Goal: Task Accomplishment & Management: Complete application form

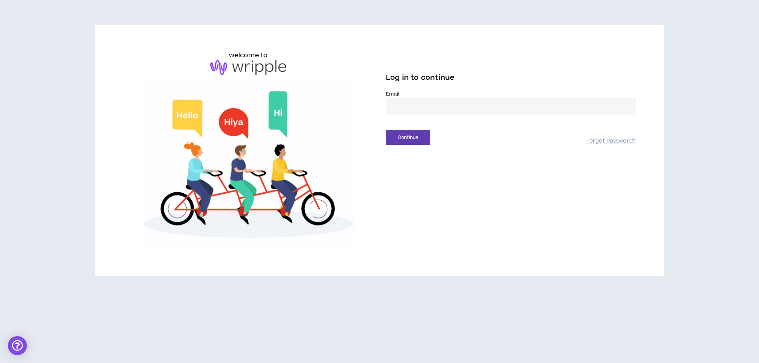
click at [413, 106] on input "email" at bounding box center [511, 106] width 250 height 17
type input "**********"
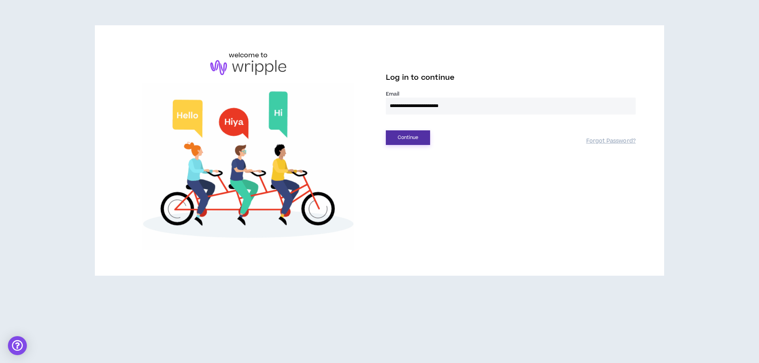
click at [425, 133] on button "Continue" at bounding box center [408, 137] width 44 height 15
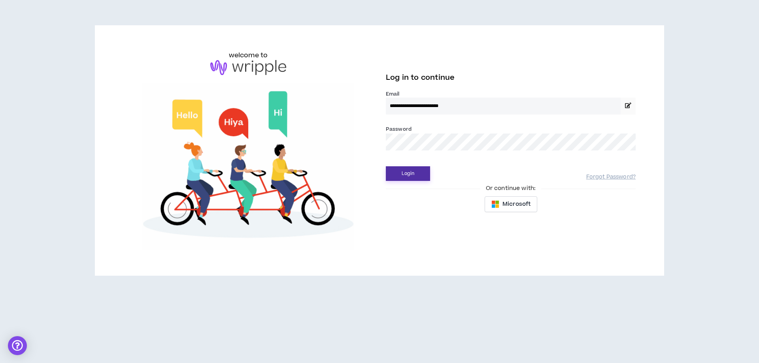
click at [416, 170] on button "Login" at bounding box center [408, 173] width 44 height 15
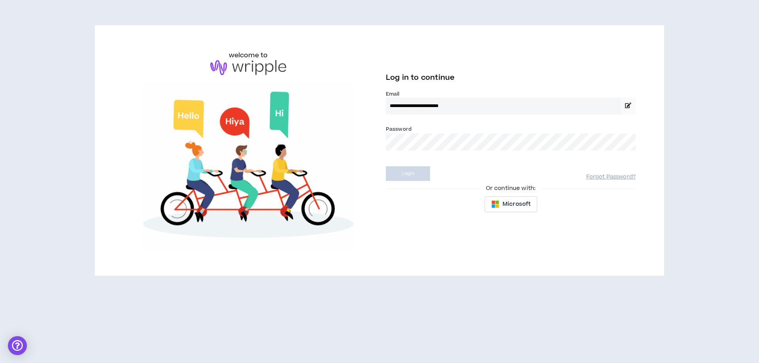
select select "*"
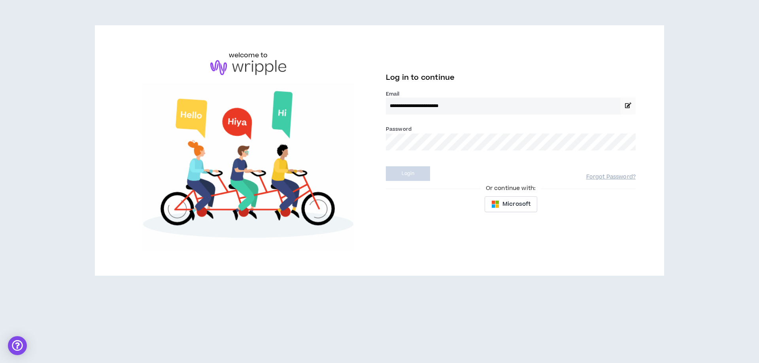
select select "US"
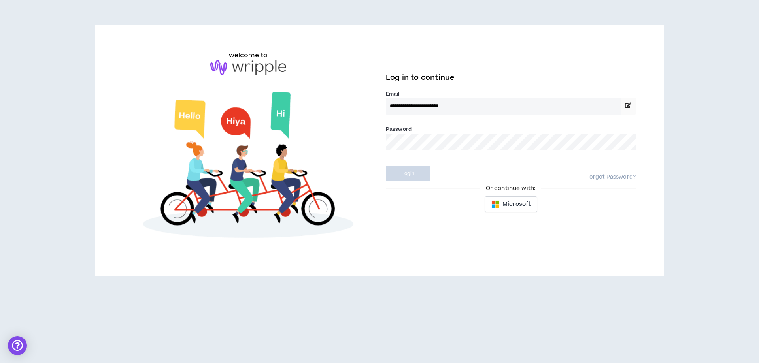
select select "*******"
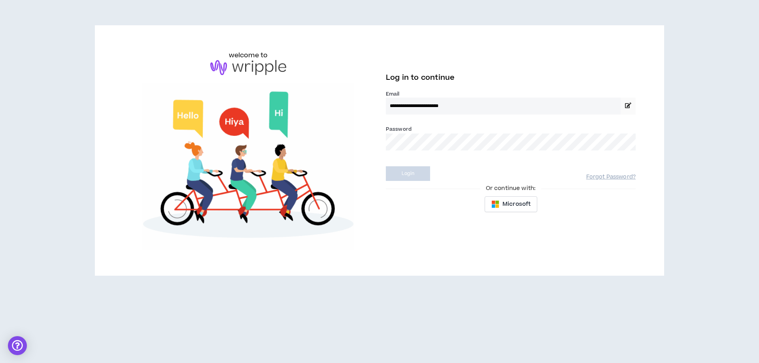
select select "*"
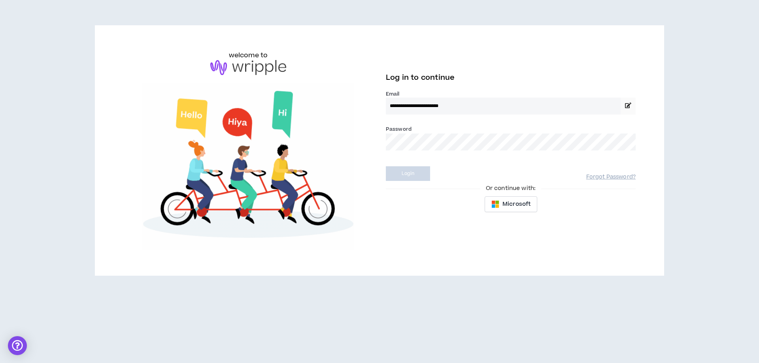
select select "**********"
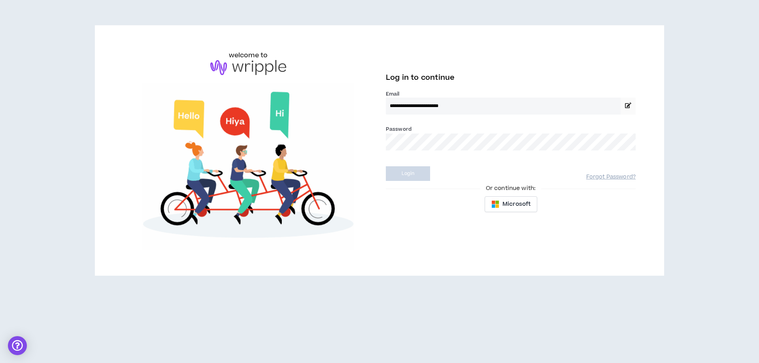
select select "*****"
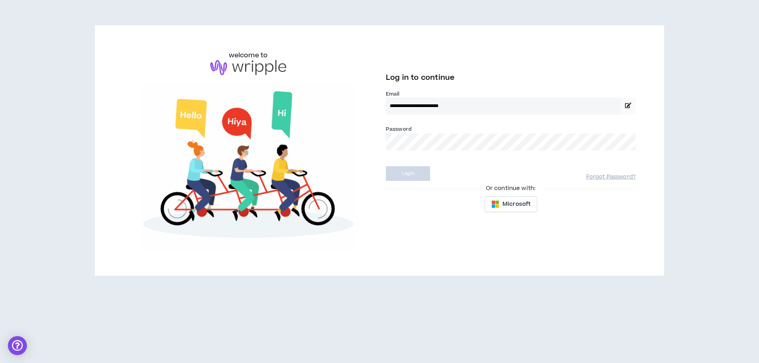
select select "**********"
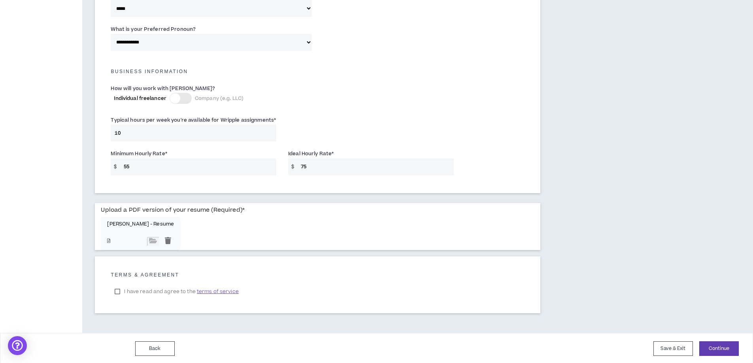
scroll to position [503, 0]
click at [731, 351] on button "Continue" at bounding box center [719, 347] width 40 height 15
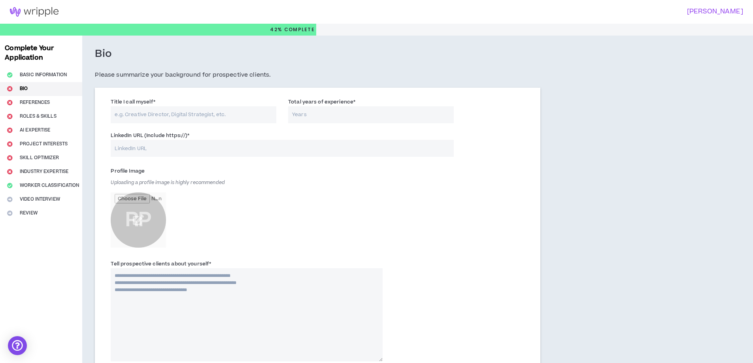
click at [185, 284] on textarea "Tell prospective clients about yourself *" at bounding box center [247, 314] width 272 height 93
paste textarea "**********"
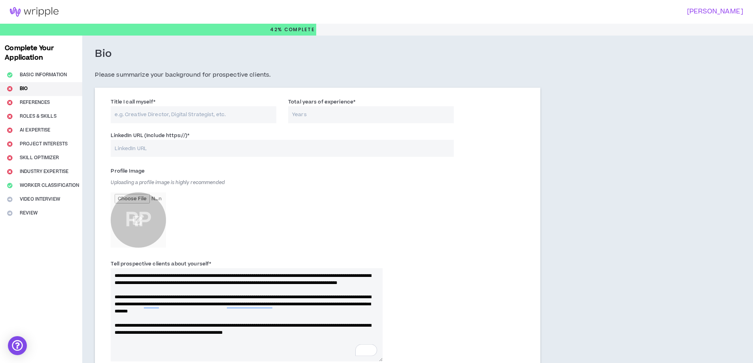
click at [215, 339] on textarea "**********" at bounding box center [247, 314] width 272 height 93
type textarea "**********"
click at [170, 111] on input "Title I call myself *" at bounding box center [194, 114] width 166 height 17
type input "Influencer, Social Media Manager, Marketing Strategist"
click at [350, 116] on input "Total years of experience *" at bounding box center [371, 114] width 166 height 17
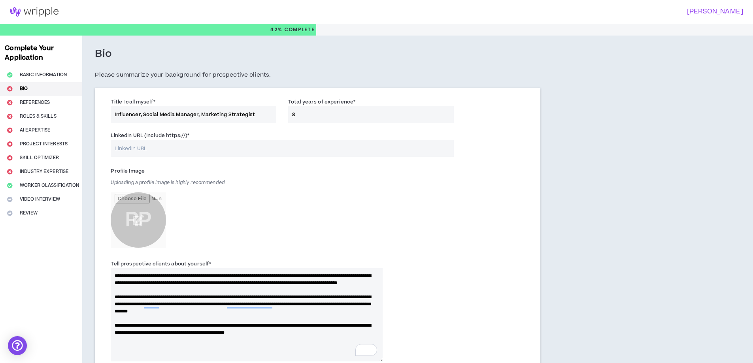
type input "8"
click at [214, 147] on input "LinkedIn URL (Include https://) *" at bounding box center [282, 148] width 343 height 17
paste input "[URL][DOMAIN_NAME]"
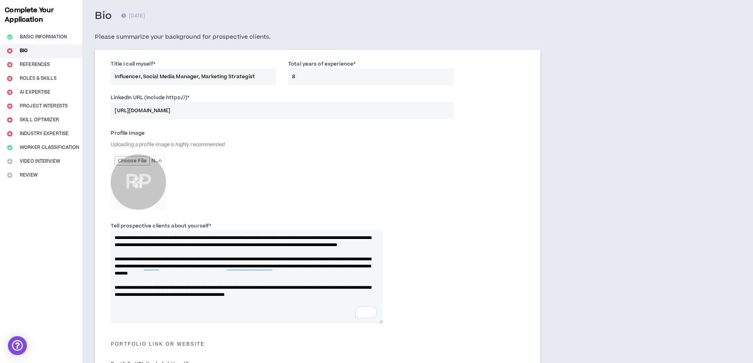
scroll to position [158, 0]
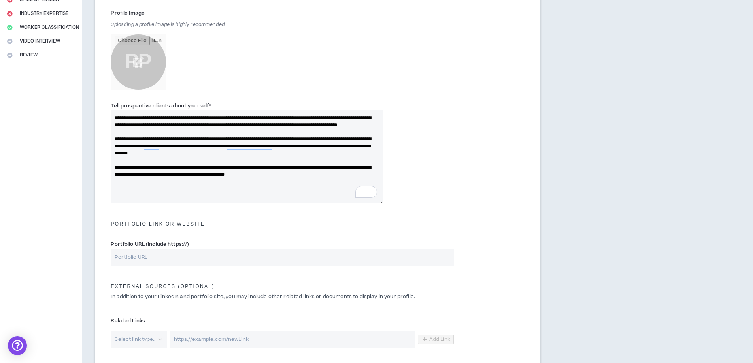
type input "[URL][DOMAIN_NAME]"
click at [136, 136] on textarea "**********" at bounding box center [247, 156] width 272 height 93
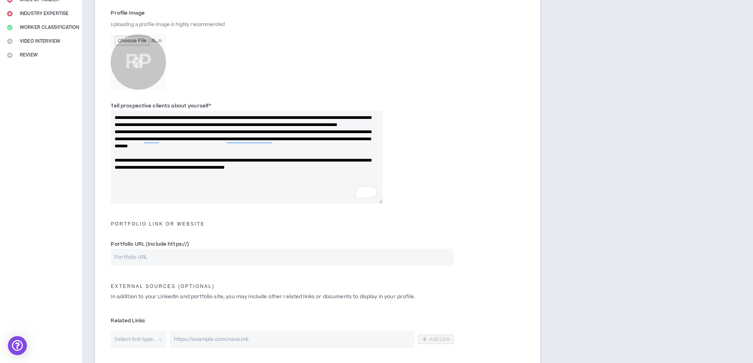
click at [167, 162] on textarea "**********" at bounding box center [247, 156] width 272 height 93
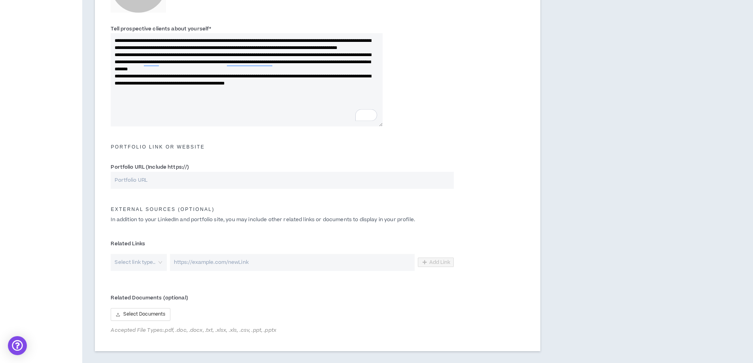
scroll to position [237, 0]
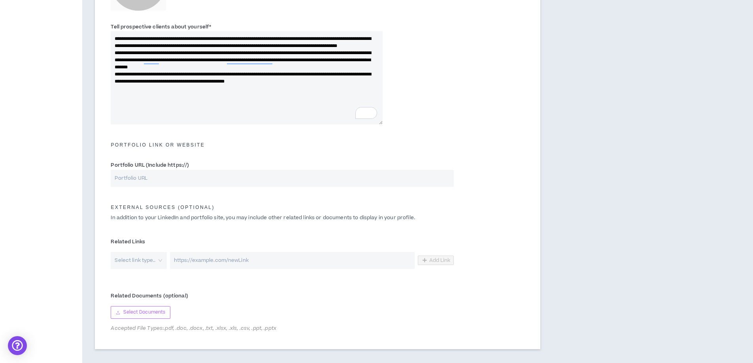
type textarea "**********"
click at [154, 312] on span "Select Documents" at bounding box center [144, 313] width 42 height 8
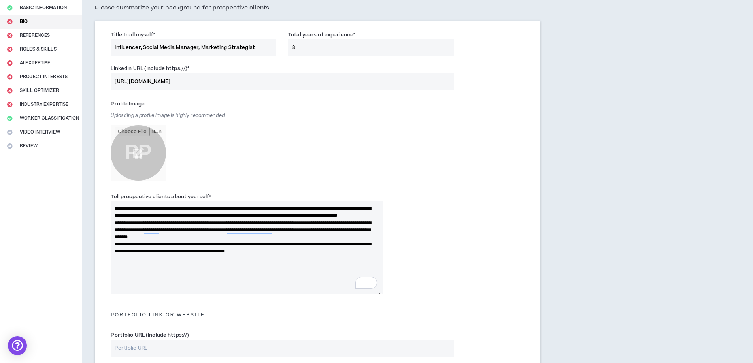
scroll to position [304, 0]
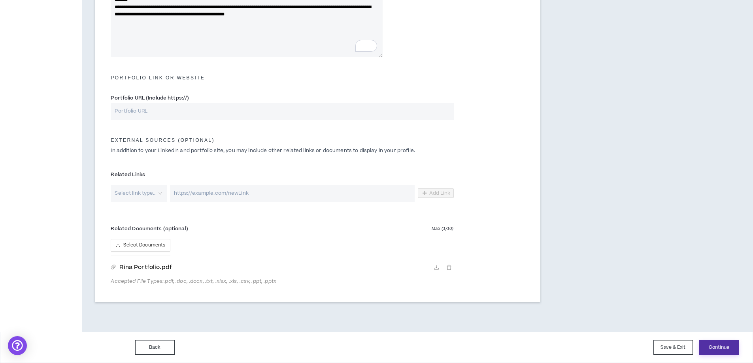
drag, startPoint x: 718, startPoint y: 347, endPoint x: 717, endPoint y: 337, distance: 9.6
click at [718, 347] on button "Continue" at bounding box center [719, 347] width 40 height 15
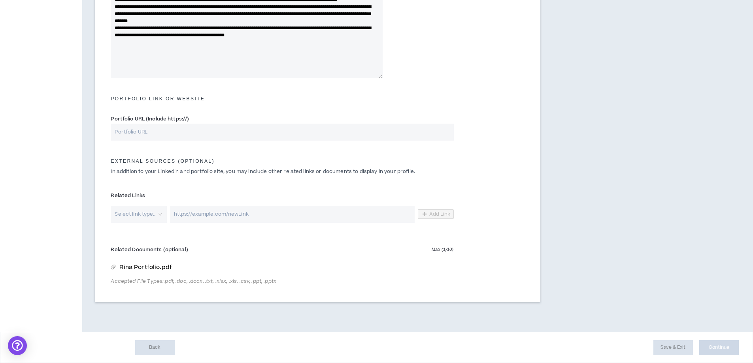
scroll to position [283, 0]
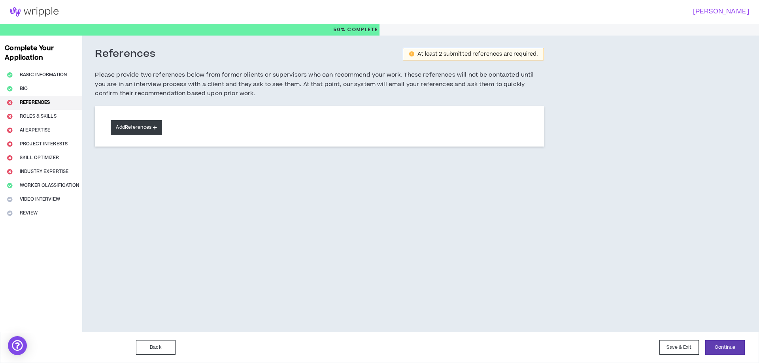
click at [129, 132] on button "Add References" at bounding box center [136, 127] width 51 height 15
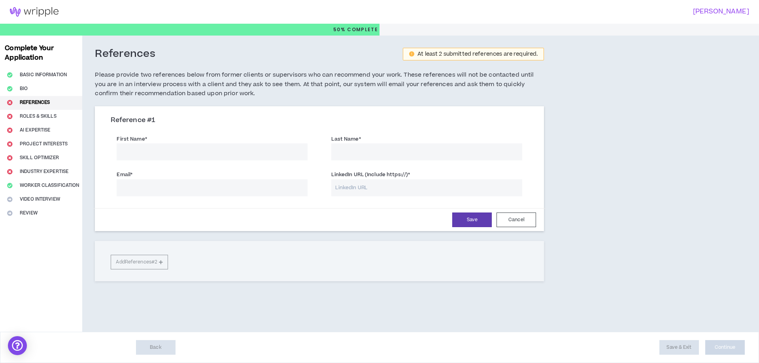
click at [175, 147] on input "First Name *" at bounding box center [212, 151] width 191 height 17
type input "Badal"
type input "[PERSON_NAME]"
paste input "[EMAIL_ADDRESS][DOMAIN_NAME]"
type input "[EMAIL_ADDRESS][DOMAIN_NAME]"
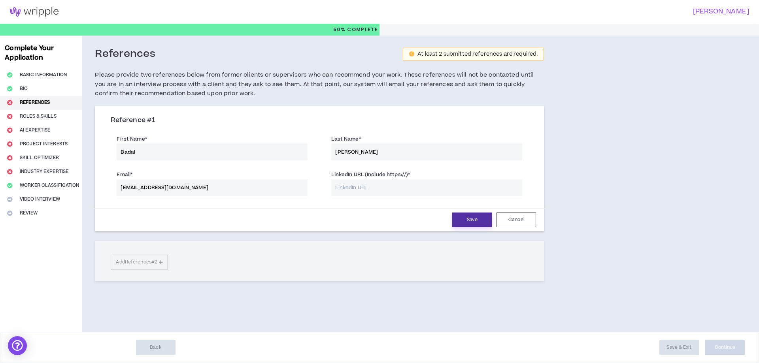
click at [476, 214] on button "Save" at bounding box center [472, 220] width 40 height 15
click at [394, 187] on input "LinkedIn URL (Include https://) *" at bounding box center [426, 187] width 191 height 17
paste input "[URL][DOMAIN_NAME][PERSON_NAME]"
type input "[URL][DOMAIN_NAME][PERSON_NAME]"
drag, startPoint x: 227, startPoint y: 150, endPoint x: 0, endPoint y: 150, distance: 227.2
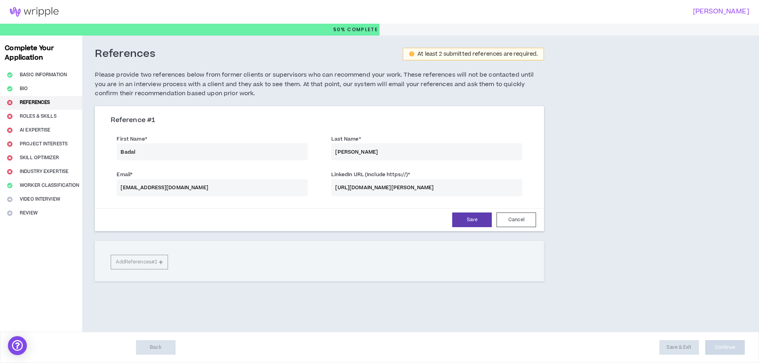
click at [0, 150] on div "Complete Your Application Basic Information Bio References Roles & Skills AI Ex…" at bounding box center [379, 184] width 759 height 296
type input "[PERSON_NAME]"
paste input "[EMAIL_ADDRESS]"
type input "[EMAIL_ADDRESS][DOMAIN_NAME]"
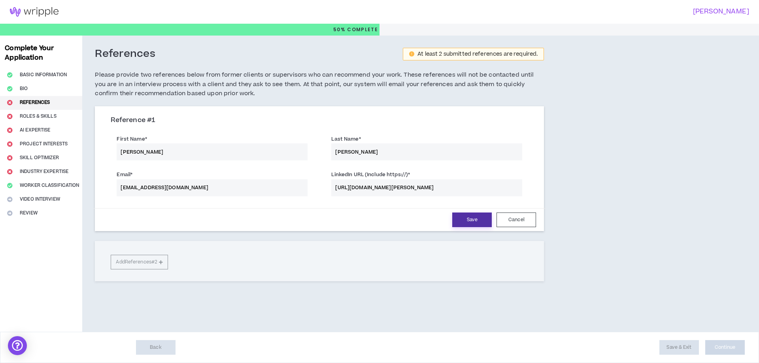
click at [487, 220] on button "Save" at bounding box center [472, 220] width 40 height 15
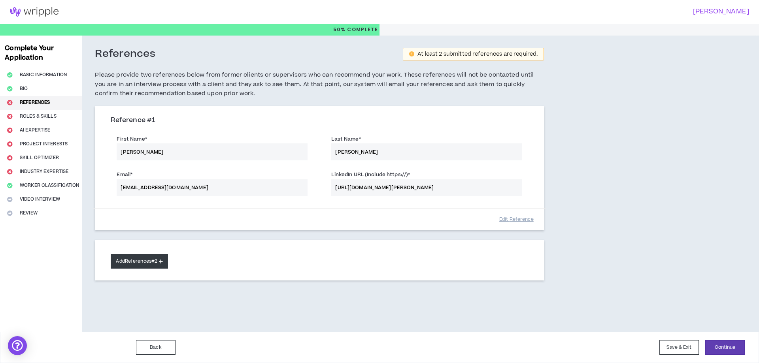
click at [135, 258] on button "Add References #2" at bounding box center [139, 261] width 57 height 15
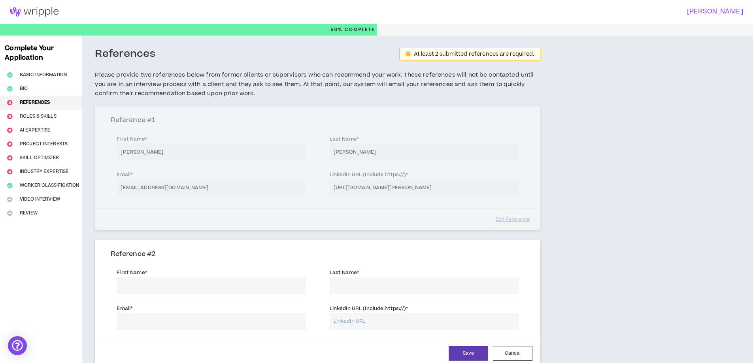
click at [253, 292] on input "First Name *" at bounding box center [211, 285] width 189 height 17
type input "Deepak"
type input "[PERSON_NAME]"
paste input "[EMAIL_ADDRESS][DOMAIN_NAME]"
type input "[EMAIL_ADDRESS][DOMAIN_NAME]"
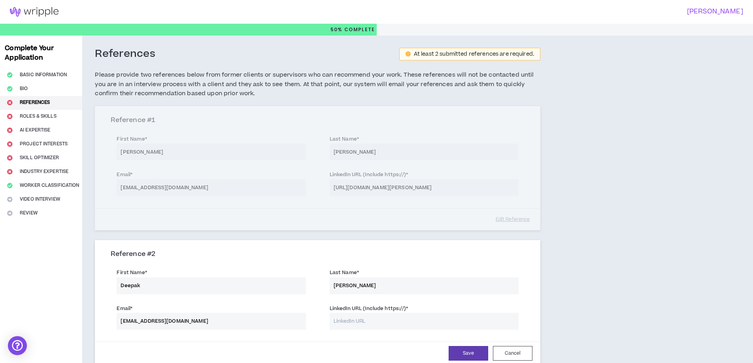
drag, startPoint x: 261, startPoint y: 291, endPoint x: 0, endPoint y: 272, distance: 261.5
click at [0, 272] on div "Complete Your Application Basic Information Bio References Roles & Skills AI Ex…" at bounding box center [376, 245] width 753 height 418
drag, startPoint x: 371, startPoint y: 283, endPoint x: 265, endPoint y: 283, distance: 106.7
click at [265, 283] on div "First Name * The first name field is required. Last Name * [PERSON_NAME]" at bounding box center [318, 282] width 426 height 36
drag, startPoint x: 223, startPoint y: 322, endPoint x: 0, endPoint y: 322, distance: 223.3
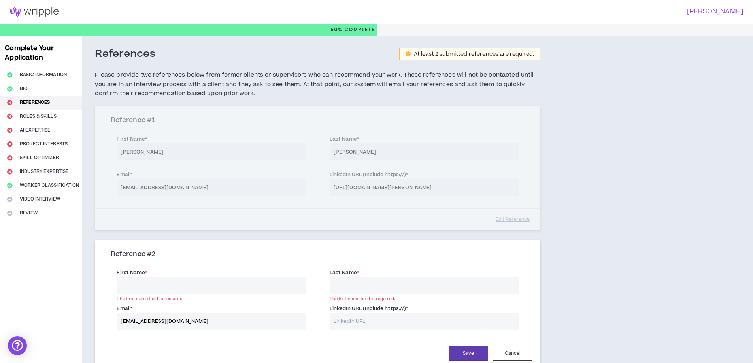
click at [0, 322] on div "Complete Your Application Basic Information Bio References Roles & Skills AI Ex…" at bounding box center [376, 245] width 753 height 418
click at [196, 283] on input "First Name *" at bounding box center [211, 285] width 189 height 17
click at [280, 225] on div "Reference # 1 First Name * [PERSON_NAME] Last Name * [PERSON_NAME] Email * [EMA…" at bounding box center [317, 168] width 445 height 124
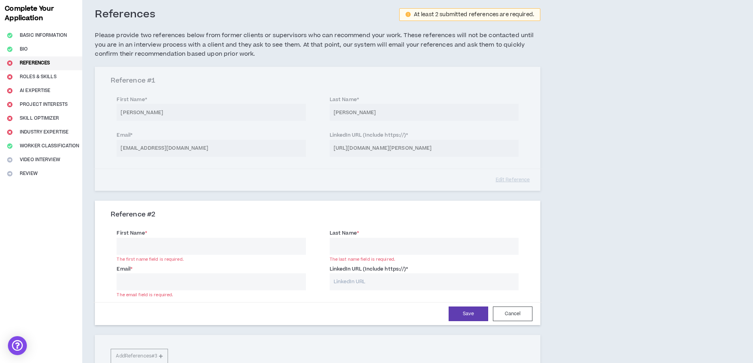
click at [155, 241] on input "First Name *" at bounding box center [211, 246] width 189 height 17
click at [616, 168] on div "References At least 2 submitted references are required. Please provide two ref…" at bounding box center [364, 205] width 565 height 418
click at [135, 248] on input "First Name *" at bounding box center [211, 246] width 189 height 17
type input "[PERSON_NAME]"
type input "Cember"
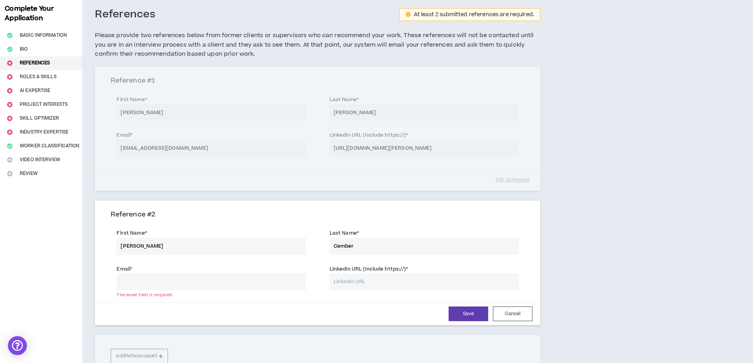
paste input "[URL][DOMAIN_NAME]"
type input "[URL][DOMAIN_NAME]"
drag, startPoint x: 283, startPoint y: 281, endPoint x: 0, endPoint y: 258, distance: 284.2
click at [0, 258] on div "Complete Your Application Basic Information Bio References Roles & Skills AI Ex…" at bounding box center [376, 205] width 753 height 418
click at [363, 282] on input "LinkedIn URL (Include https://) *" at bounding box center [424, 281] width 189 height 17
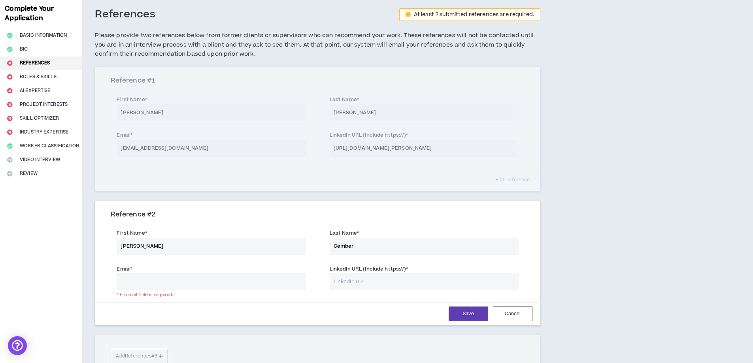
paste input "[URL][DOMAIN_NAME]"
type input "[URL][DOMAIN_NAME]"
click at [193, 280] on input "Email *" at bounding box center [211, 281] width 189 height 17
paste input "[EMAIL_ADDRESS][DOMAIN_NAME]"
type input "[EMAIL_ADDRESS][DOMAIN_NAME]"
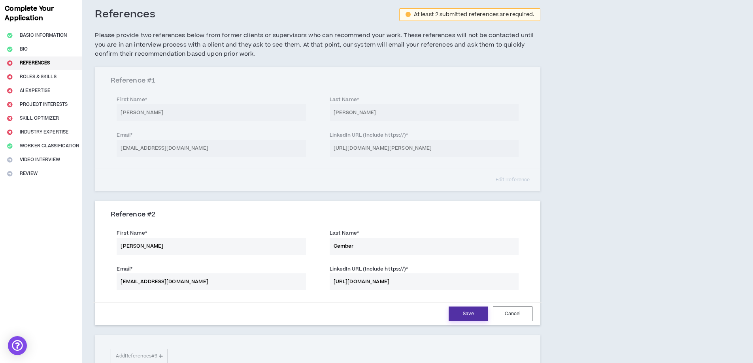
click at [476, 315] on button "Save" at bounding box center [469, 314] width 40 height 15
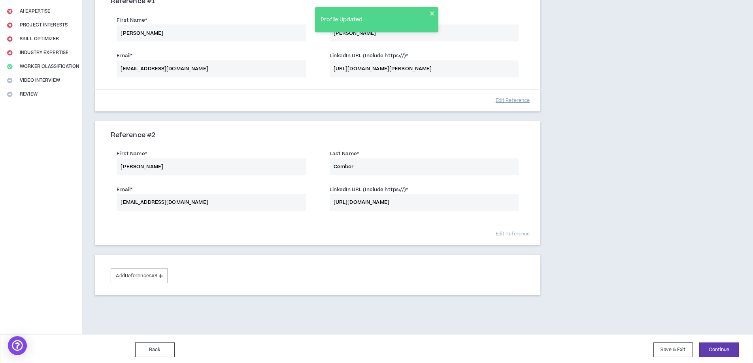
scroll to position [121, 0]
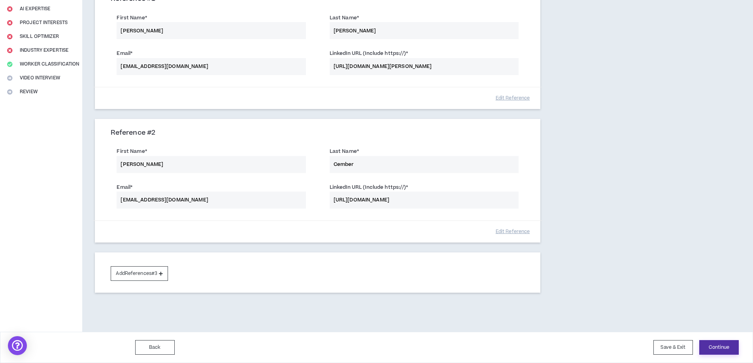
click at [716, 349] on button "Continue" at bounding box center [719, 347] width 40 height 15
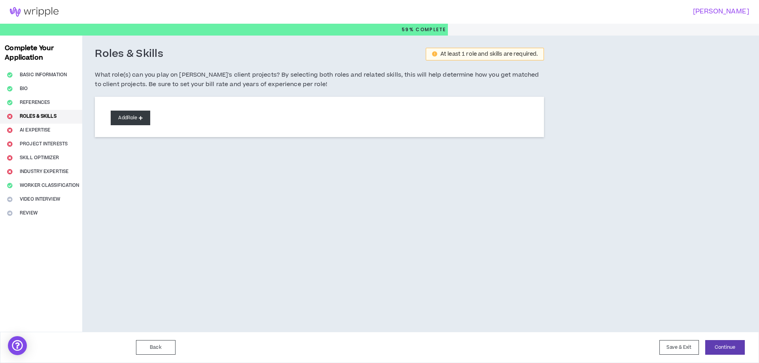
click at [136, 122] on button "Add Role" at bounding box center [131, 118] width 40 height 15
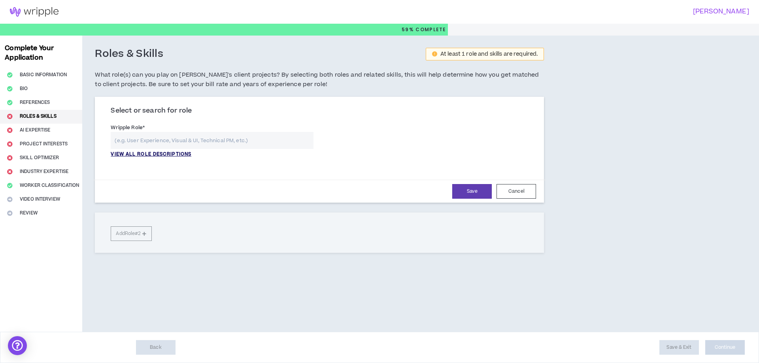
click at [167, 154] on p "VIEW ALL ROLE DESCRIPTIONS" at bounding box center [151, 154] width 81 height 7
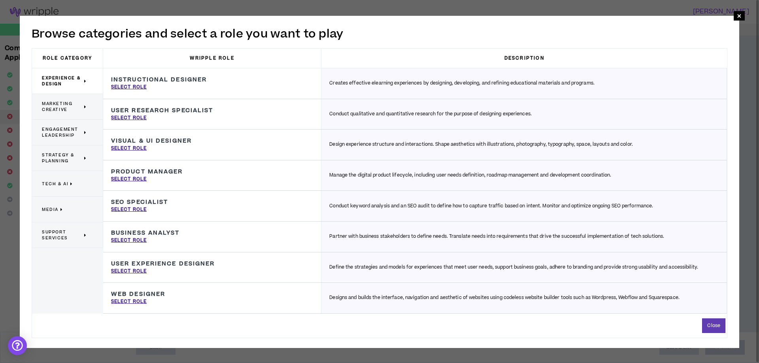
click at [52, 107] on span "Marketing Creative" at bounding box center [62, 107] width 40 height 12
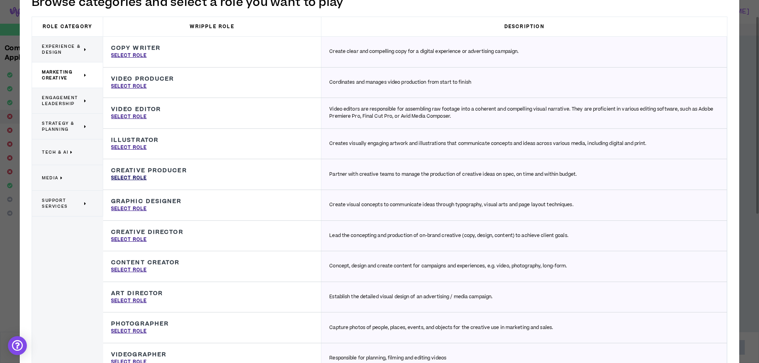
click at [130, 178] on p "Select Role" at bounding box center [129, 178] width 36 height 7
type input "Creative Producer"
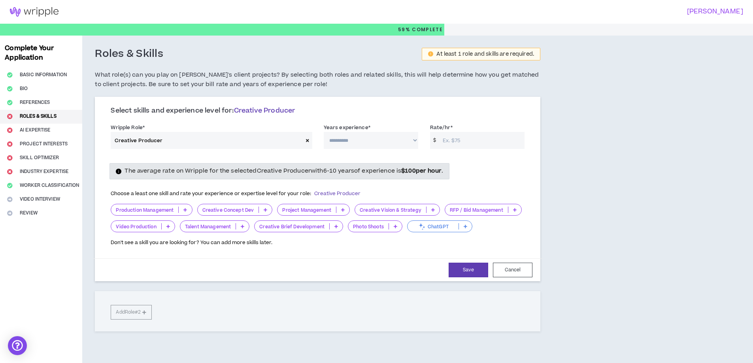
click at [381, 139] on select "**********" at bounding box center [371, 140] width 94 height 17
select select "**"
click at [324, 132] on select "**********" at bounding box center [371, 140] width 94 height 17
click at [466, 145] on input "Rate/hr *" at bounding box center [482, 140] width 86 height 17
type input "55"
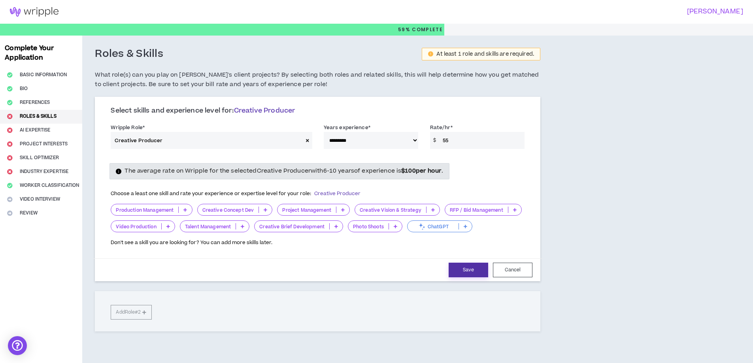
click at [477, 270] on button "Save" at bounding box center [469, 270] width 40 height 15
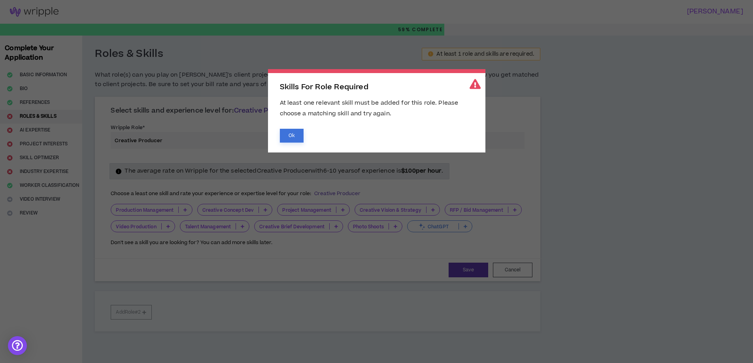
click at [286, 139] on button "Ok" at bounding box center [292, 136] width 24 height 14
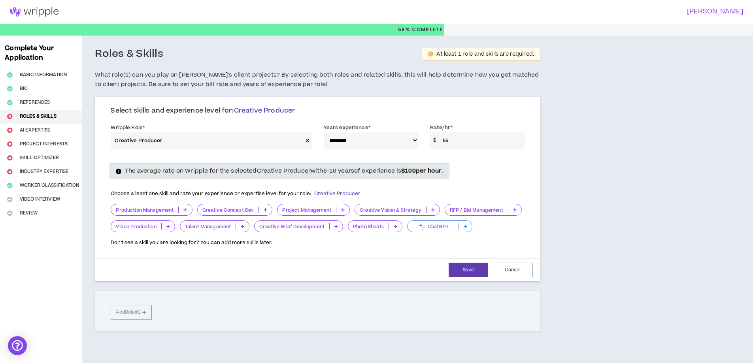
click at [315, 226] on p "Creative Brief Development" at bounding box center [291, 227] width 75 height 6
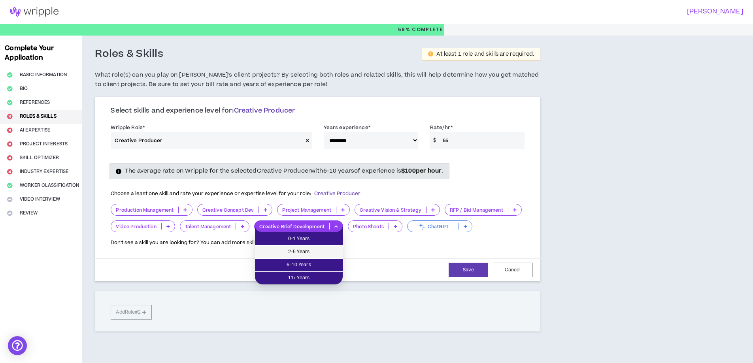
click at [322, 251] on span "2-5 Years" at bounding box center [299, 252] width 78 height 9
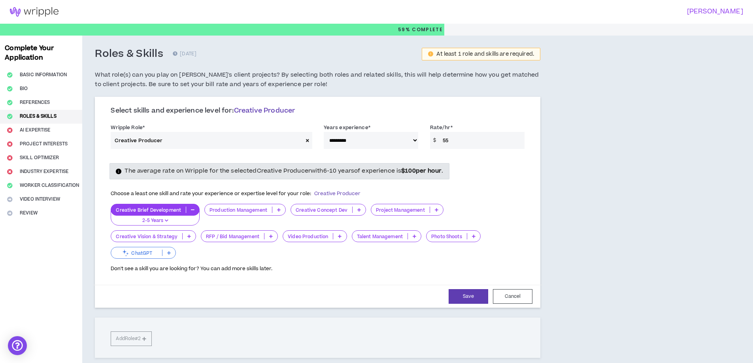
click at [360, 211] on p at bounding box center [358, 210] width 13 height 6
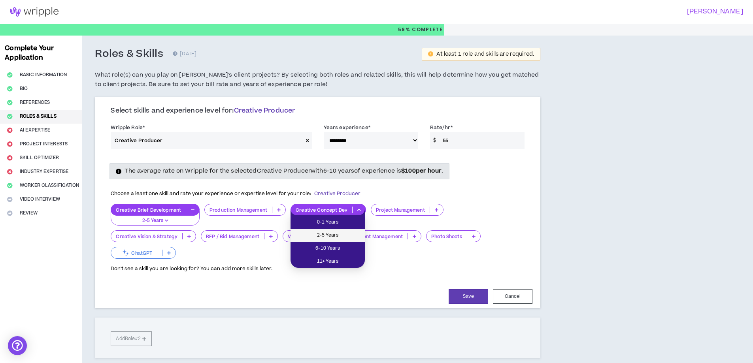
click at [325, 235] on span "2-5 Years" at bounding box center [327, 235] width 65 height 9
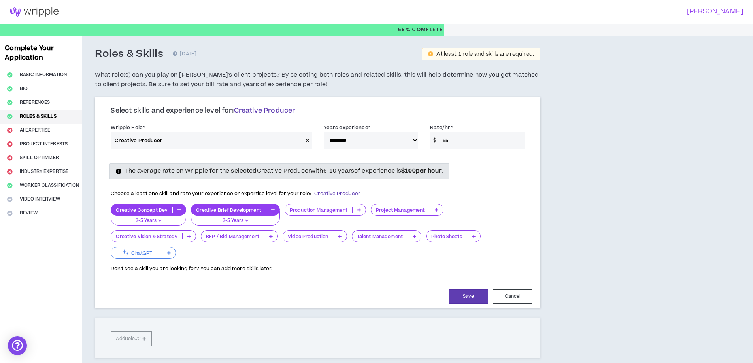
click at [435, 211] on icon at bounding box center [437, 210] width 4 height 4
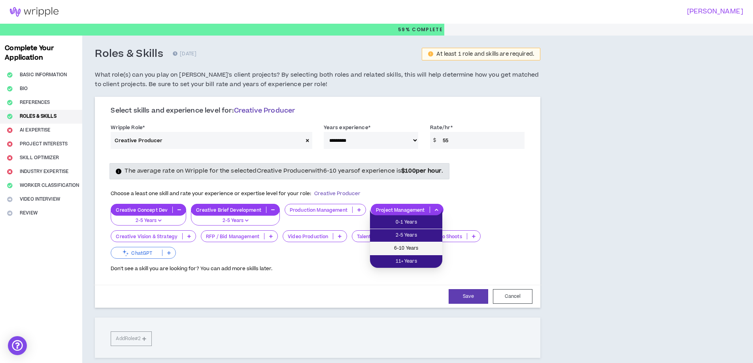
click at [389, 245] on span "6-10 Years" at bounding box center [406, 248] width 63 height 9
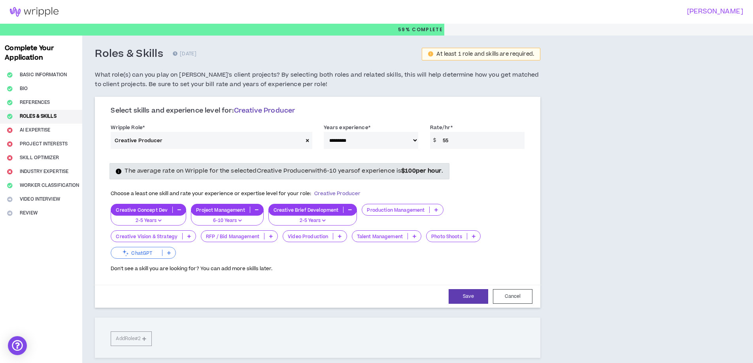
click at [418, 236] on p at bounding box center [414, 236] width 13 height 6
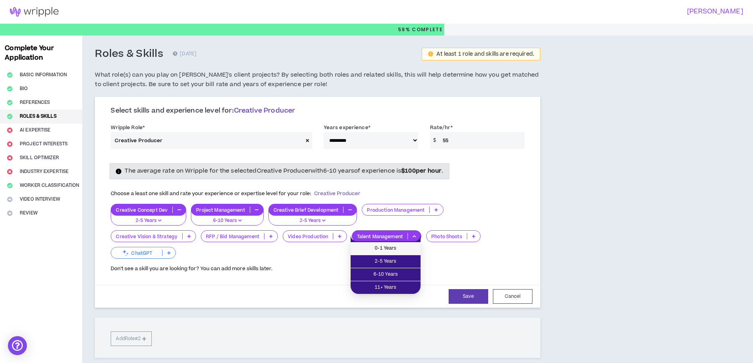
click at [396, 253] on span "0-1 Years" at bounding box center [385, 248] width 60 height 9
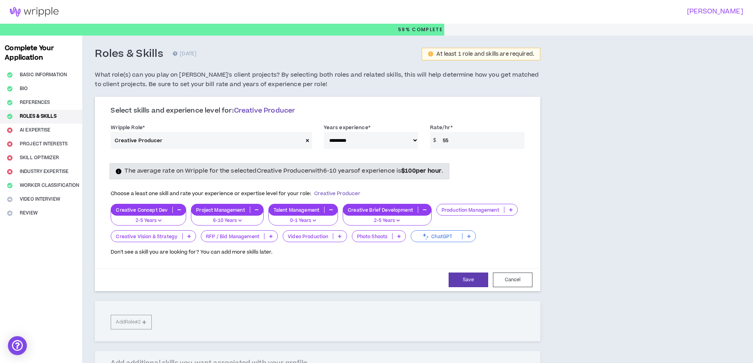
click at [334, 236] on p at bounding box center [339, 236] width 13 height 6
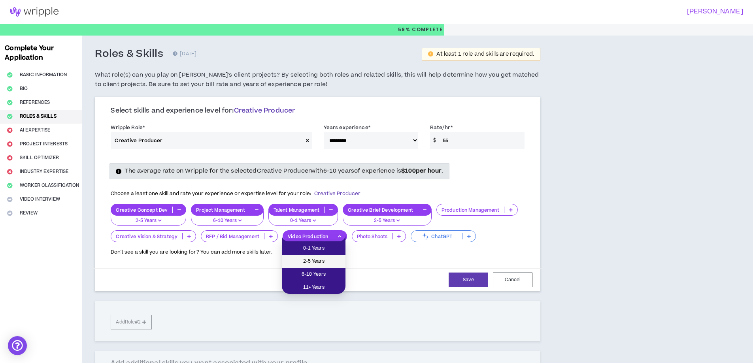
click at [316, 259] on span "2-5 Years" at bounding box center [313, 261] width 54 height 9
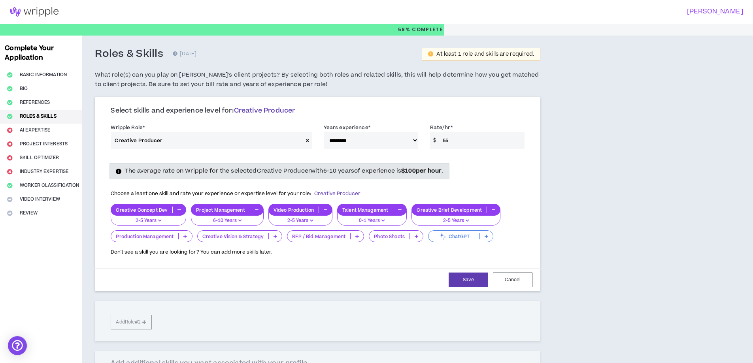
click at [480, 238] on p at bounding box center [486, 236] width 13 height 6
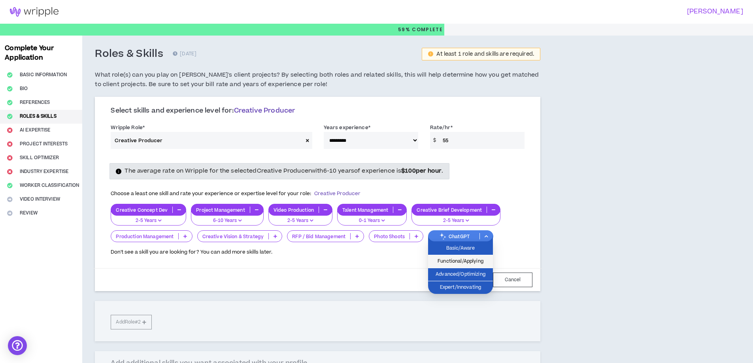
click at [450, 264] on span "Functional/Applying" at bounding box center [460, 261] width 55 height 9
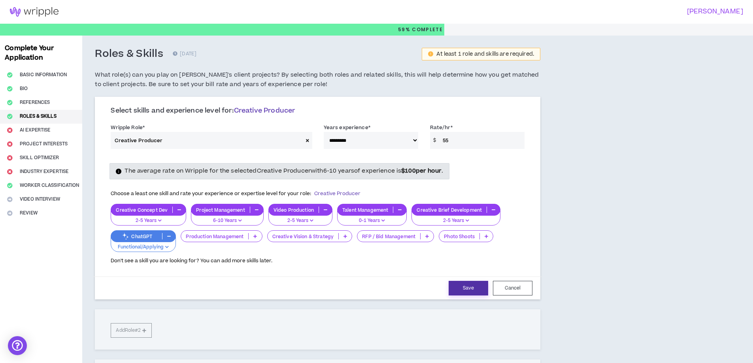
click at [454, 287] on button "Save" at bounding box center [469, 288] width 40 height 15
select select "**"
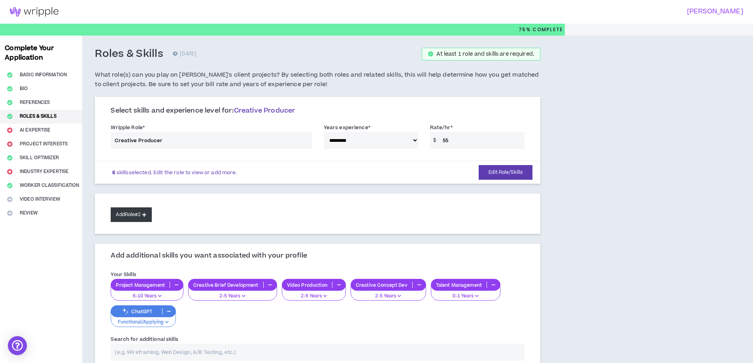
click at [129, 214] on button "Add Role #2" at bounding box center [131, 214] width 41 height 15
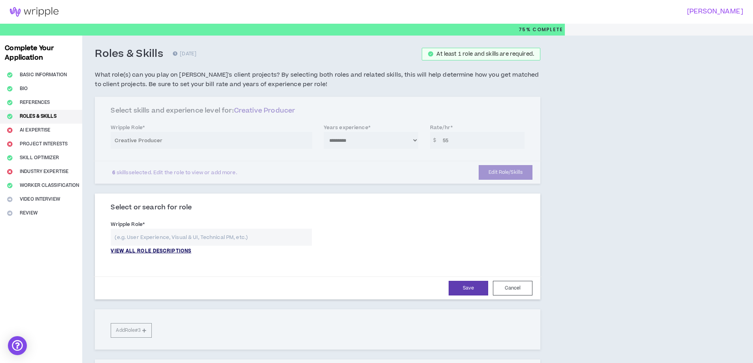
click at [150, 253] on p "VIEW ALL ROLE DESCRIPTIONS" at bounding box center [151, 251] width 81 height 7
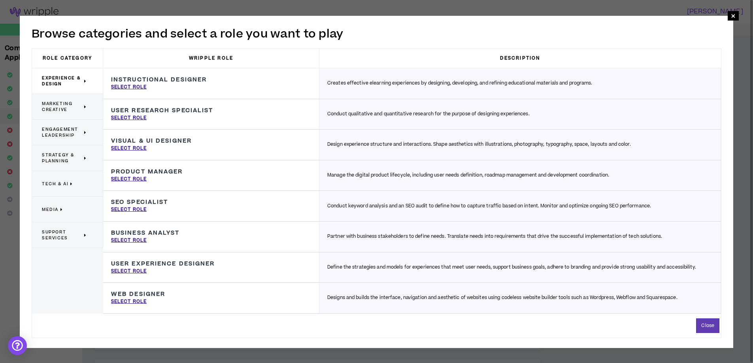
click at [64, 107] on span "Marketing Creative" at bounding box center [62, 107] width 40 height 12
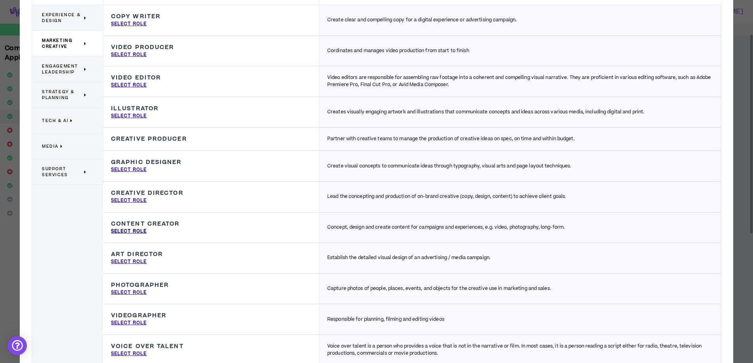
click at [130, 231] on p "Select Role" at bounding box center [129, 231] width 36 height 7
type input "Content Creator"
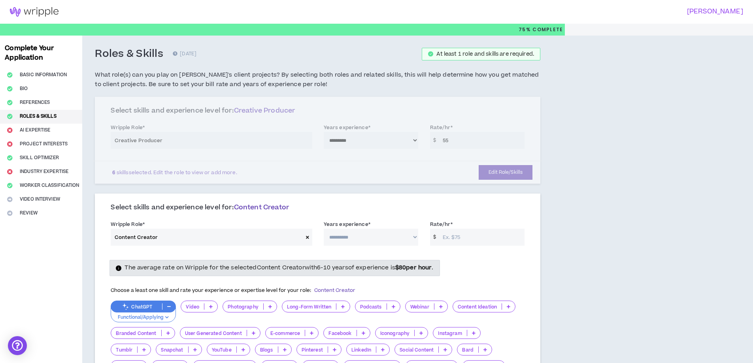
click at [376, 230] on select "**********" at bounding box center [371, 237] width 94 height 17
select select "**"
click at [324, 229] on select "**********" at bounding box center [371, 237] width 94 height 17
click at [457, 235] on input "Rate/hr *" at bounding box center [482, 237] width 86 height 17
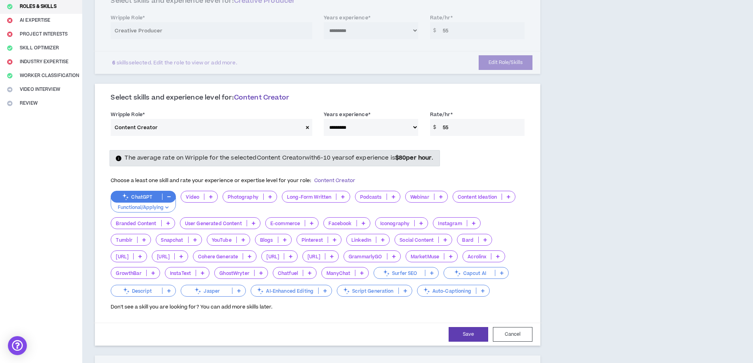
scroll to position [119, 0]
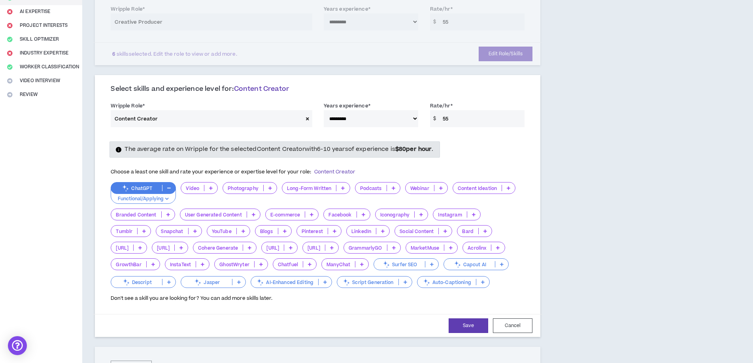
drag, startPoint x: 455, startPoint y: 121, endPoint x: 413, endPoint y: 121, distance: 41.9
click at [413, 121] on div "**********" at bounding box center [318, 117] width 426 height 34
type input "85"
click at [410, 53] on div "**********" at bounding box center [317, 21] width 445 height 87
click at [411, 95] on div "Select skills and experience level for: Content Creator" at bounding box center [318, 92] width 414 height 15
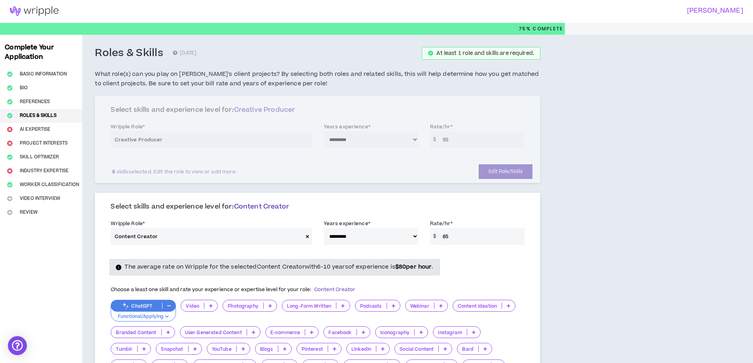
scroll to position [0, 0]
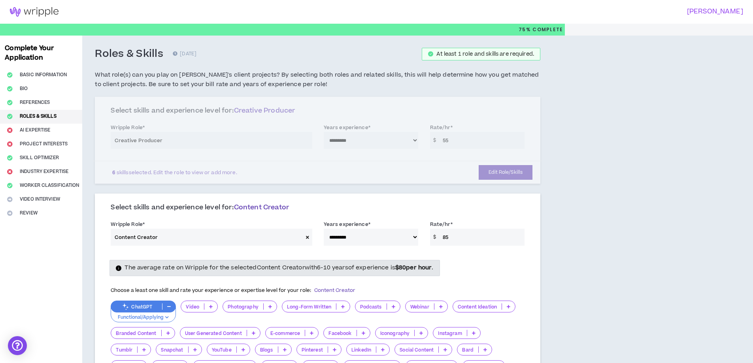
click at [432, 109] on div "**********" at bounding box center [317, 140] width 445 height 87
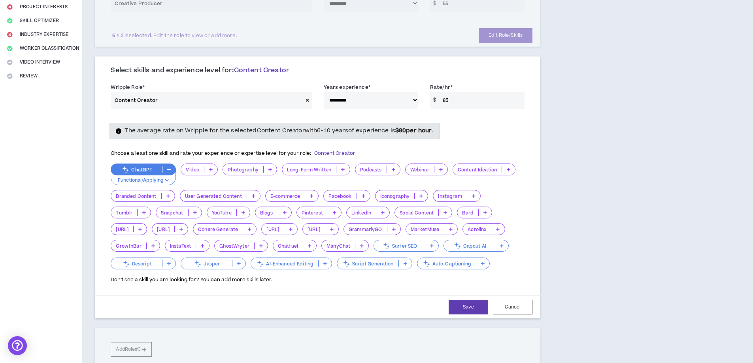
scroll to position [158, 0]
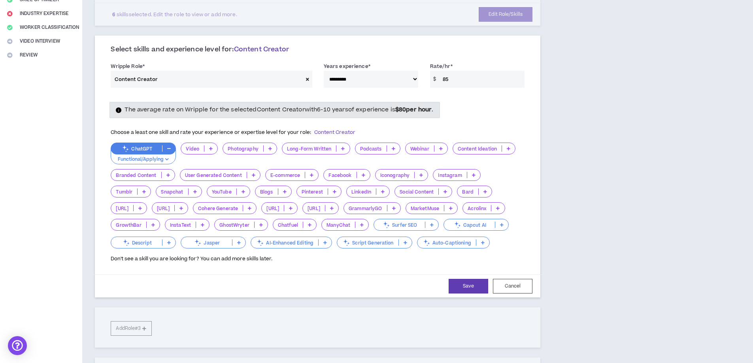
click at [210, 148] on icon at bounding box center [211, 149] width 4 height 4
click at [207, 190] on span "6-10 Years" at bounding box center [199, 187] width 27 height 9
click at [274, 149] on p at bounding box center [272, 148] width 13 height 6
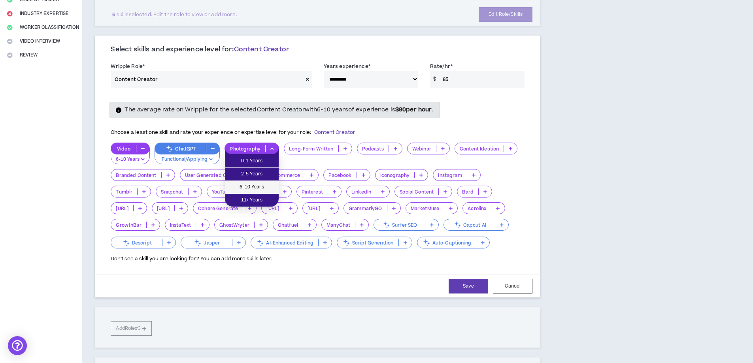
click at [262, 187] on span "6-10 Years" at bounding box center [252, 187] width 44 height 9
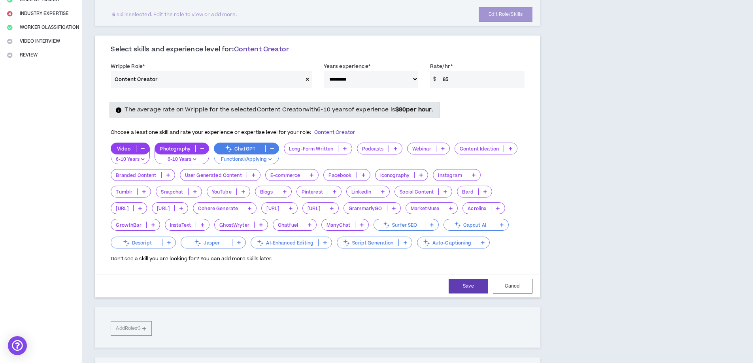
click at [347, 148] on p at bounding box center [344, 148] width 13 height 6
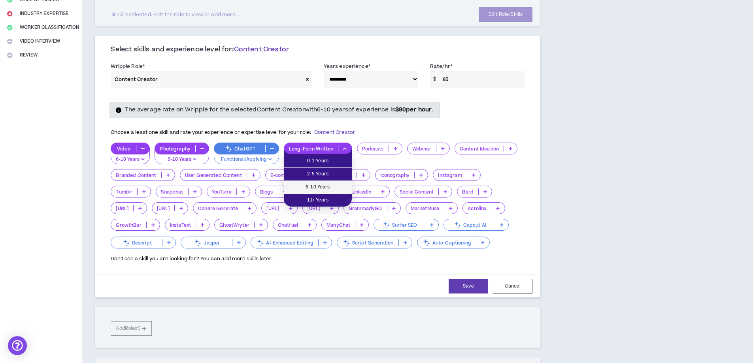
click at [323, 182] on li "6-10 Years" at bounding box center [318, 187] width 68 height 13
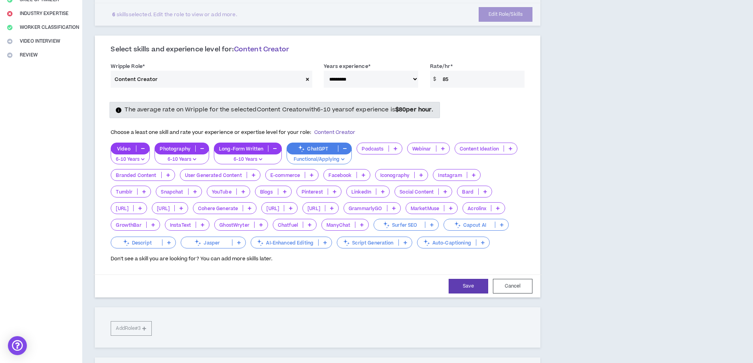
click at [512, 147] on icon at bounding box center [511, 149] width 4 height 4
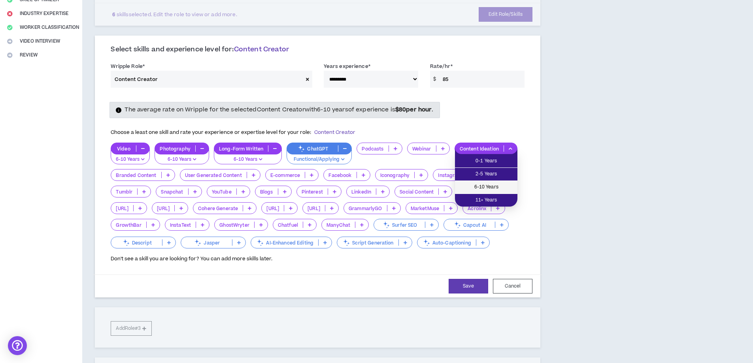
click at [473, 181] on li "6-10 Years" at bounding box center [486, 187] width 62 height 13
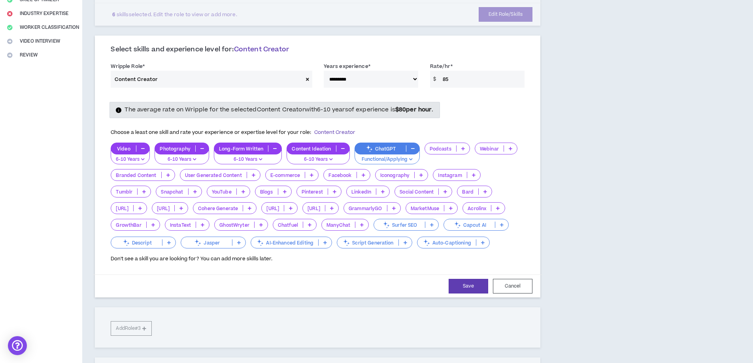
click at [170, 175] on p at bounding box center [168, 175] width 13 height 6
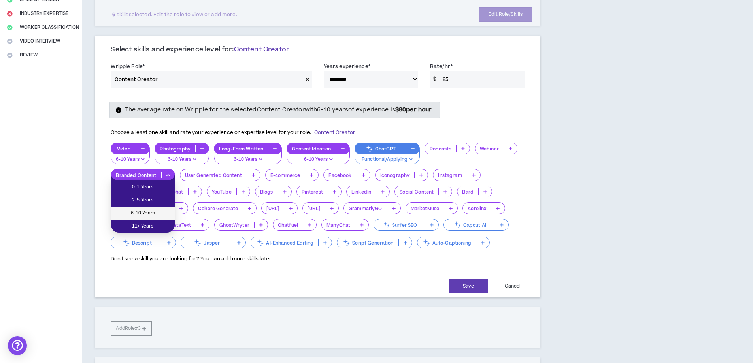
click at [165, 213] on span "6-10 Years" at bounding box center [143, 213] width 54 height 9
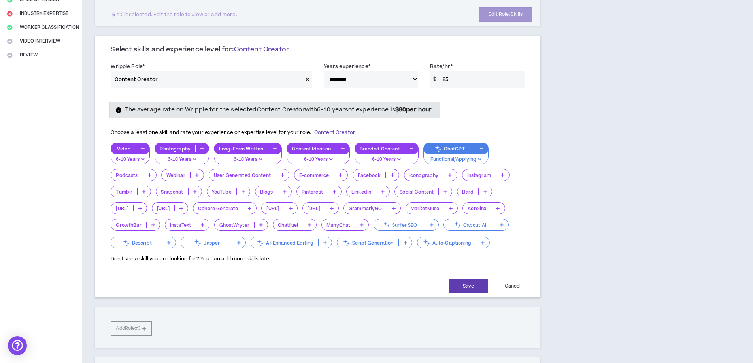
click at [286, 177] on p at bounding box center [282, 175] width 13 height 6
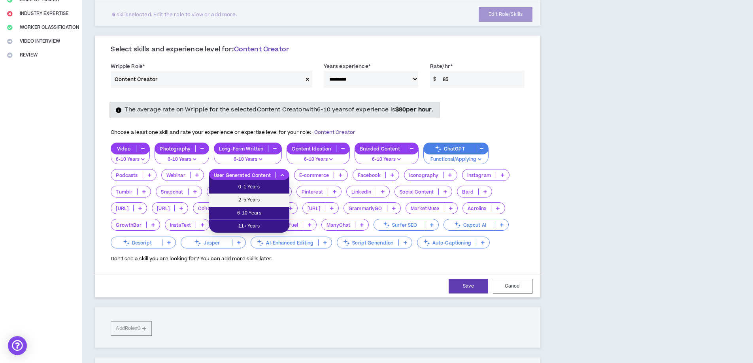
click at [281, 203] on span "2-5 Years" at bounding box center [249, 200] width 71 height 9
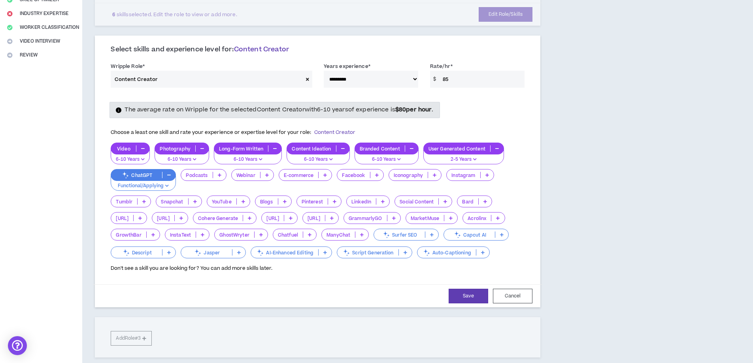
click at [329, 176] on p at bounding box center [325, 175] width 13 height 6
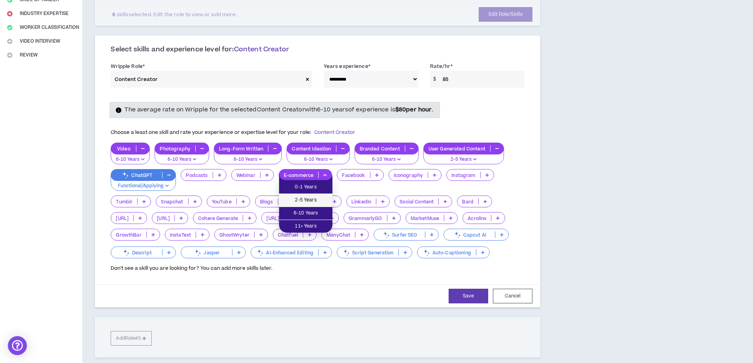
click at [320, 197] on span "2-5 Years" at bounding box center [306, 200] width 44 height 9
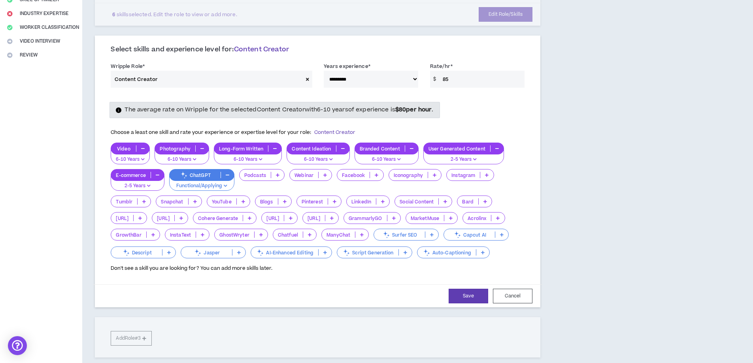
click at [490, 177] on p at bounding box center [486, 175] width 13 height 6
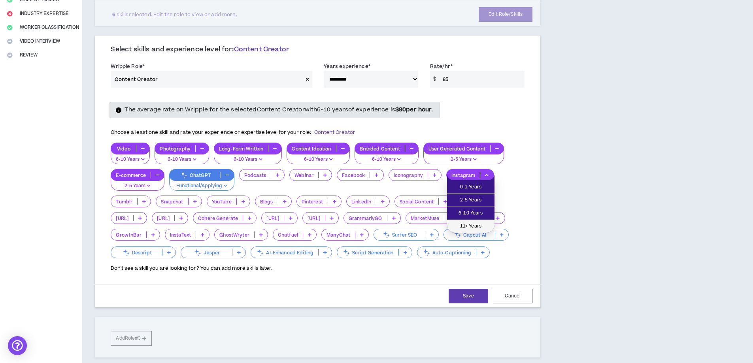
click at [463, 223] on span "11+ Years" at bounding box center [471, 226] width 38 height 9
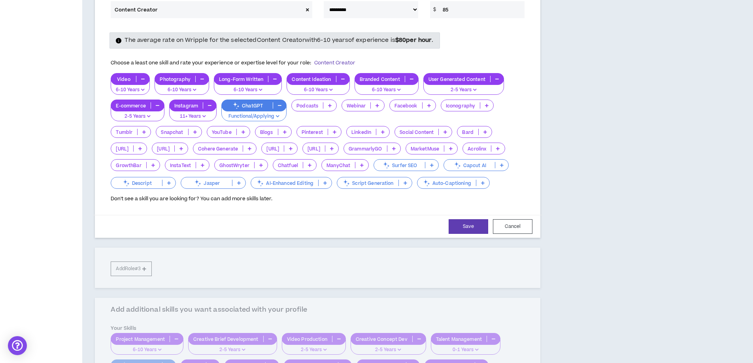
scroll to position [237, 0]
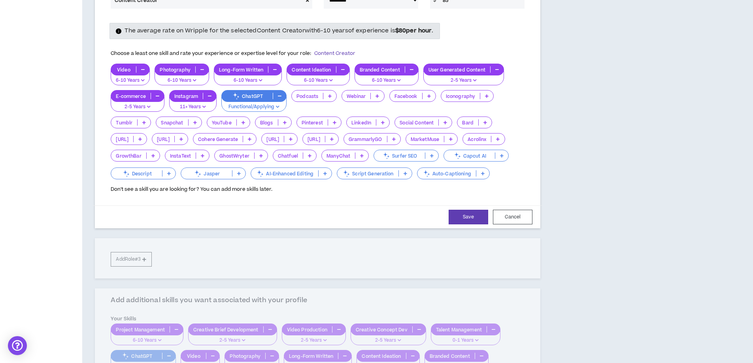
click at [246, 126] on div "YouTube" at bounding box center [228, 123] width 43 height 12
click at [234, 149] on span "2-5 Years" at bounding box center [228, 147] width 34 height 9
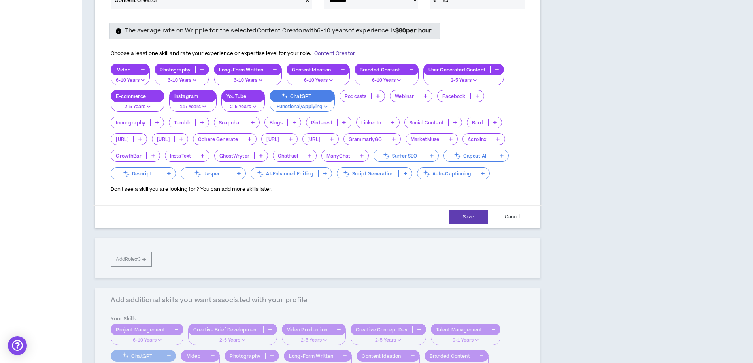
click at [291, 125] on p at bounding box center [294, 122] width 13 height 6
click at [283, 158] on span "6-10 Years" at bounding box center [283, 160] width 27 height 9
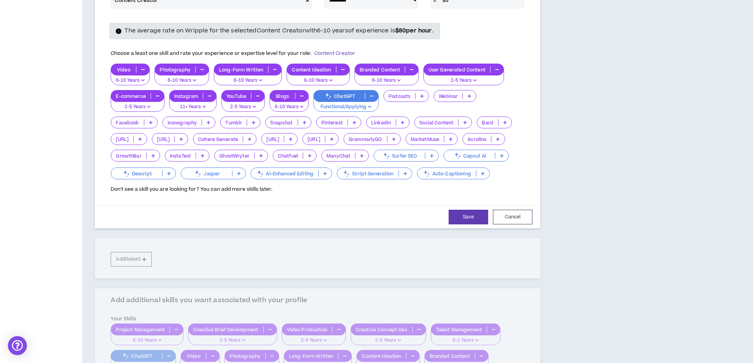
click at [352, 121] on icon at bounding box center [354, 123] width 4 height 4
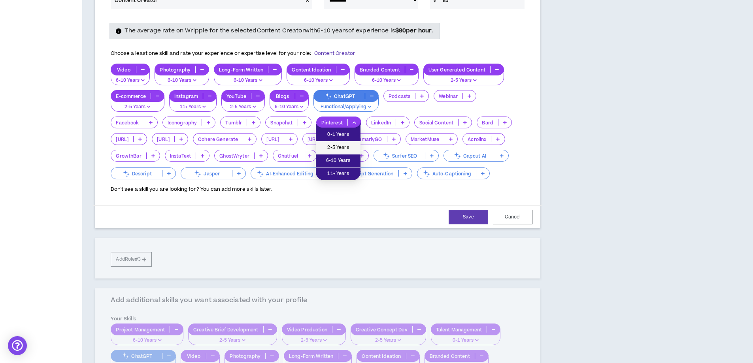
click at [329, 147] on span "2-5 Years" at bounding box center [337, 147] width 35 height 9
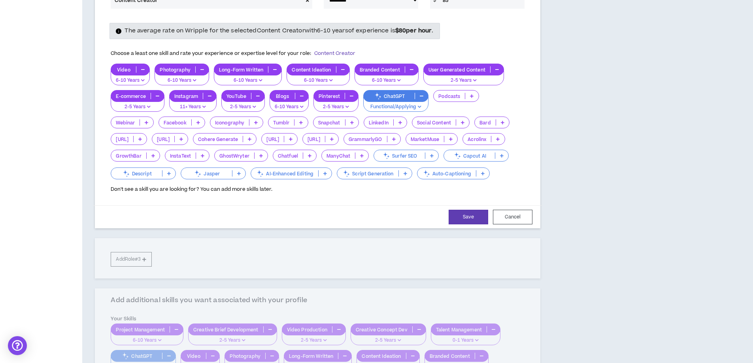
click at [459, 122] on p at bounding box center [462, 122] width 13 height 6
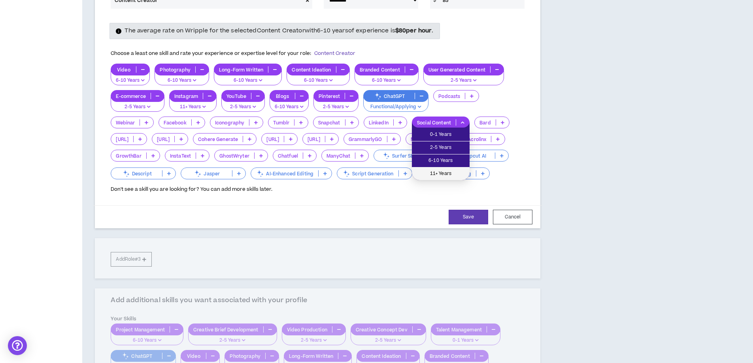
click at [452, 170] on span "11+ Years" at bounding box center [441, 174] width 48 height 9
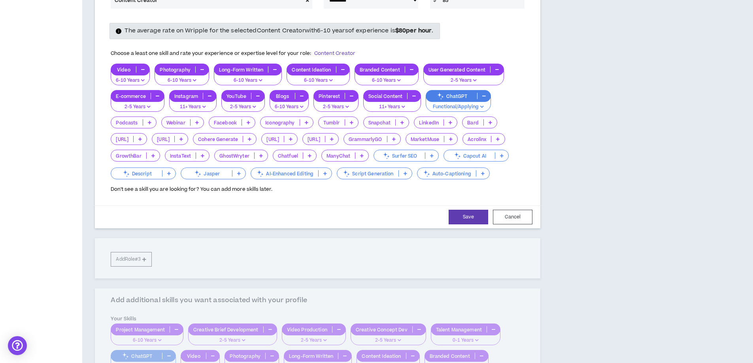
click at [400, 138] on p at bounding box center [393, 139] width 13 height 6
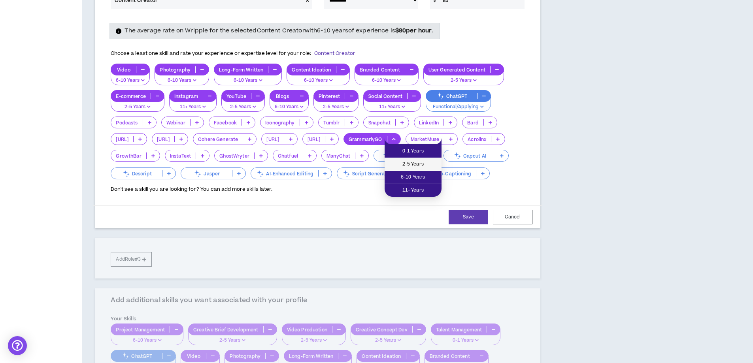
click at [417, 167] on span "2-5 Years" at bounding box center [412, 164] width 47 height 9
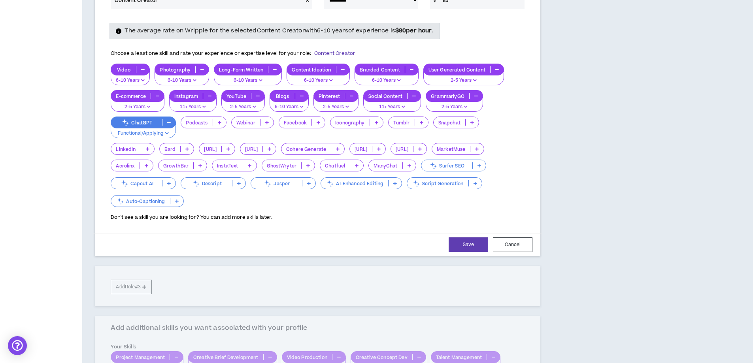
click at [406, 168] on p at bounding box center [409, 165] width 13 height 6
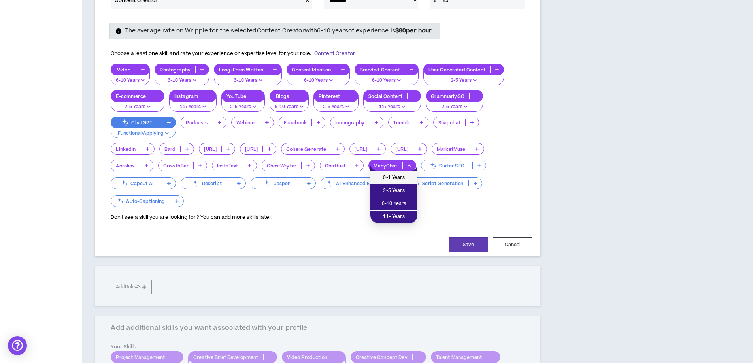
click at [395, 182] on span "0-1 Years" at bounding box center [394, 177] width 38 height 9
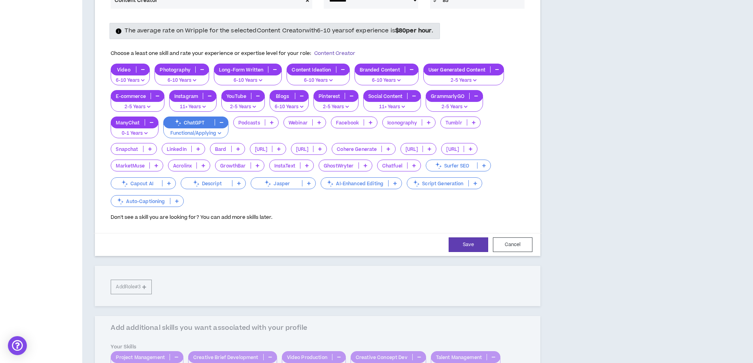
click at [477, 185] on p at bounding box center [475, 183] width 13 height 6
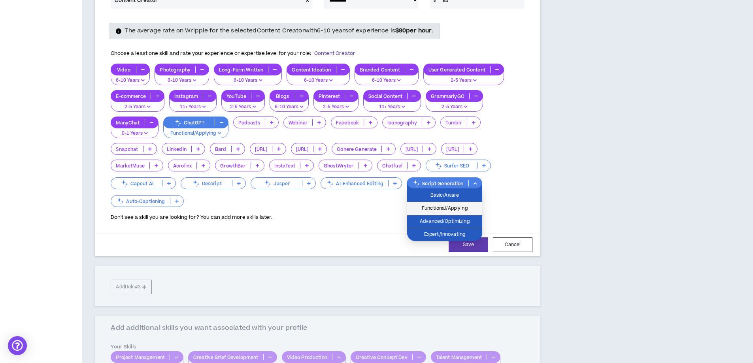
click at [452, 207] on span "Functional/Applying" at bounding box center [445, 208] width 66 height 9
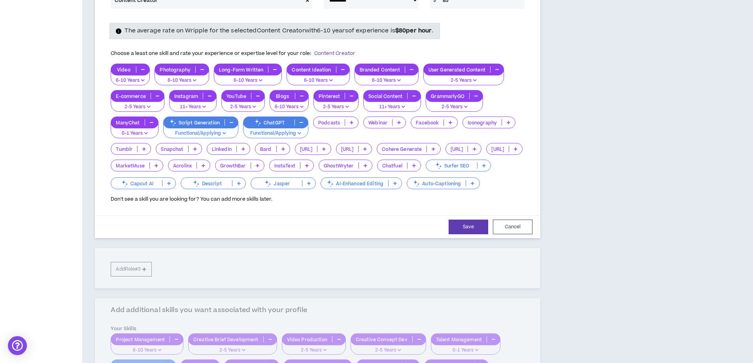
click at [401, 180] on p at bounding box center [394, 183] width 13 height 6
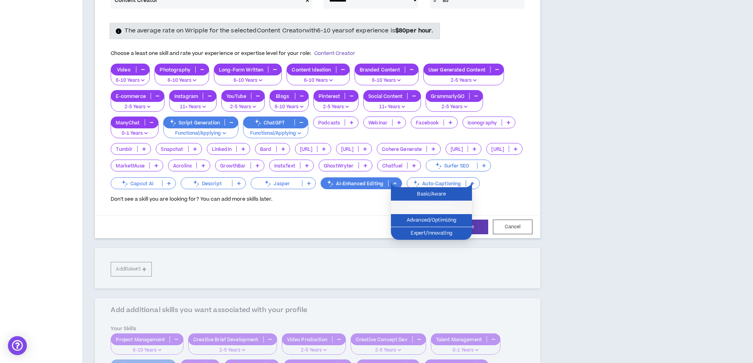
click at [429, 207] on span "Functional/Applying" at bounding box center [432, 207] width 72 height 9
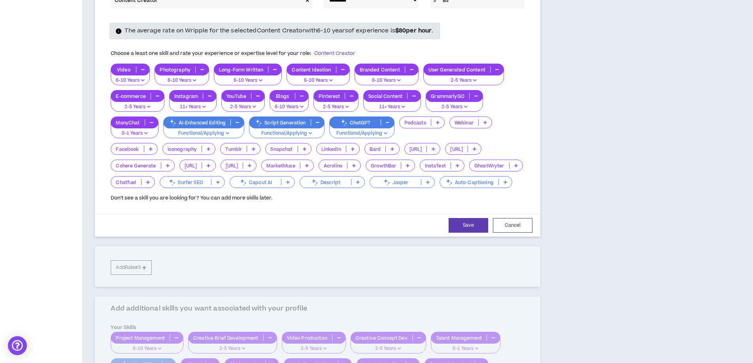
click at [294, 185] on p at bounding box center [287, 182] width 13 height 6
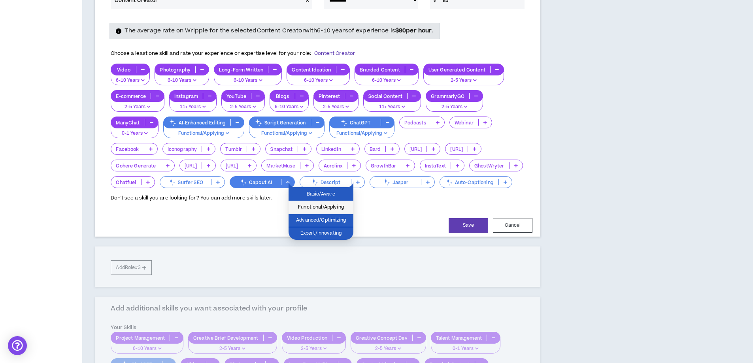
click at [339, 207] on span "Functional/Applying" at bounding box center [320, 207] width 55 height 9
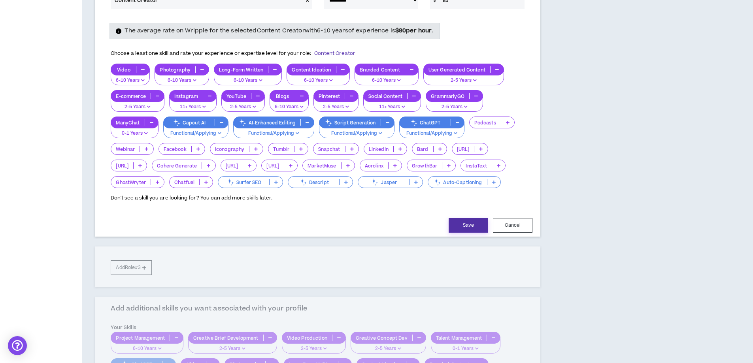
drag, startPoint x: 464, startPoint y: 236, endPoint x: 461, endPoint y: 233, distance: 4.5
click at [463, 235] on div "Save Cancel" at bounding box center [317, 225] width 449 height 23
click at [466, 233] on button "Save" at bounding box center [469, 225] width 40 height 15
select select "**"
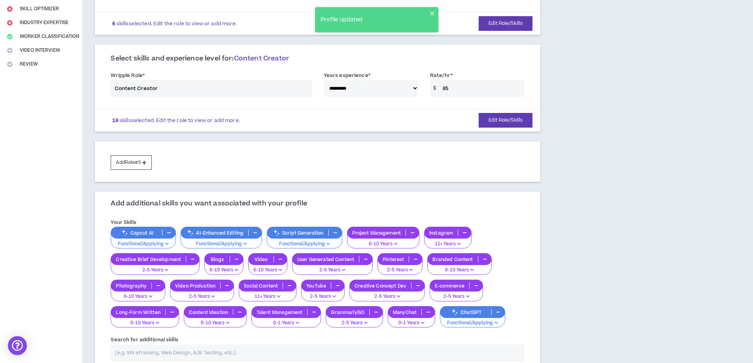
scroll to position [119, 0]
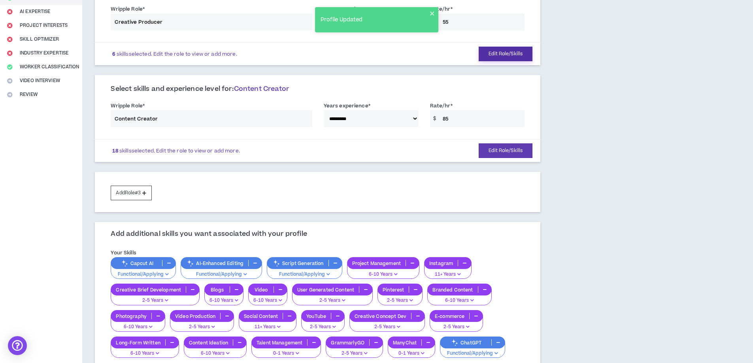
click at [520, 59] on button "Edit Role/Skills" at bounding box center [506, 54] width 54 height 15
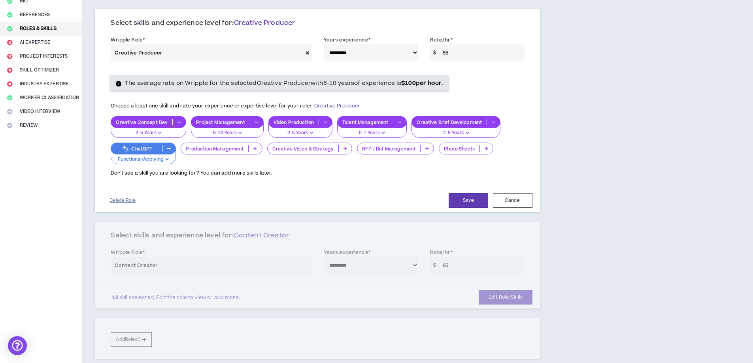
scroll to position [40, 0]
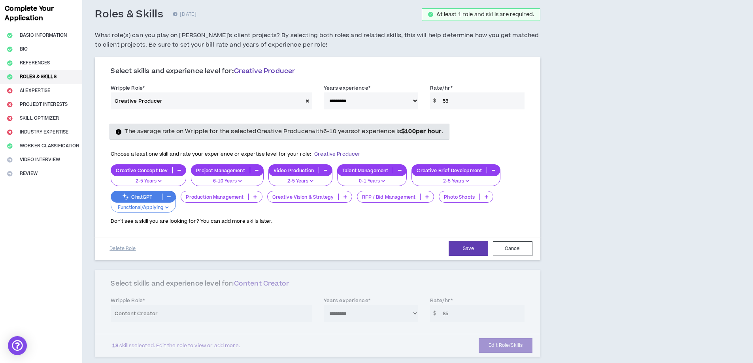
drag, startPoint x: 458, startPoint y: 98, endPoint x: 386, endPoint y: 95, distance: 72.4
click at [389, 102] on div "**********" at bounding box center [318, 99] width 426 height 34
type input "95"
click at [461, 249] on button "Save" at bounding box center [469, 248] width 40 height 15
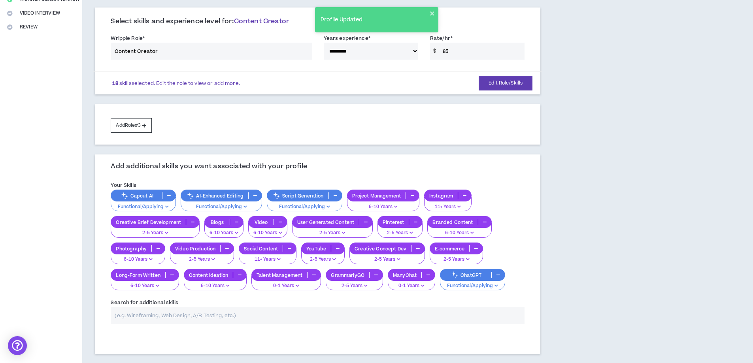
scroll to position [237, 0]
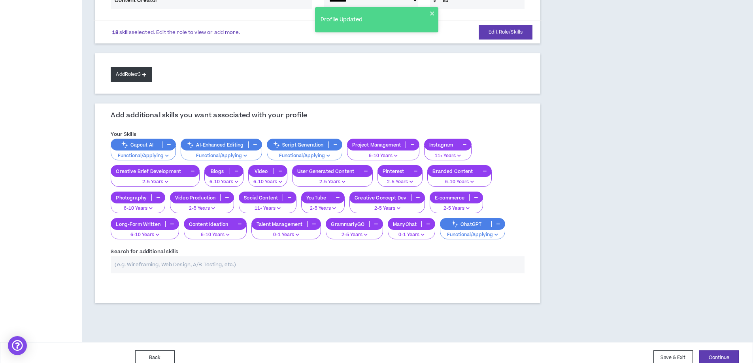
click at [113, 74] on button "Add Role #3" at bounding box center [131, 74] width 41 height 15
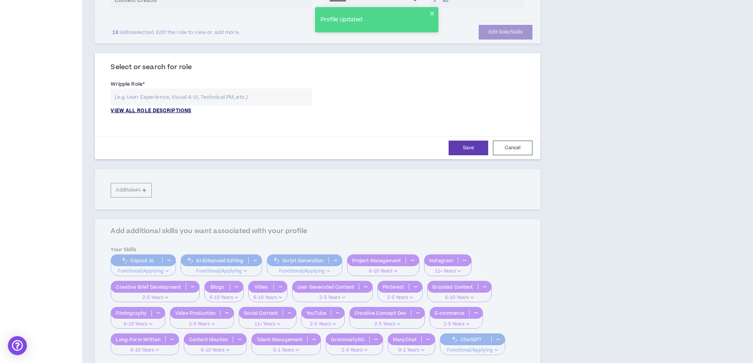
click at [147, 111] on p "VIEW ALL ROLE DESCRIPTIONS" at bounding box center [151, 110] width 81 height 7
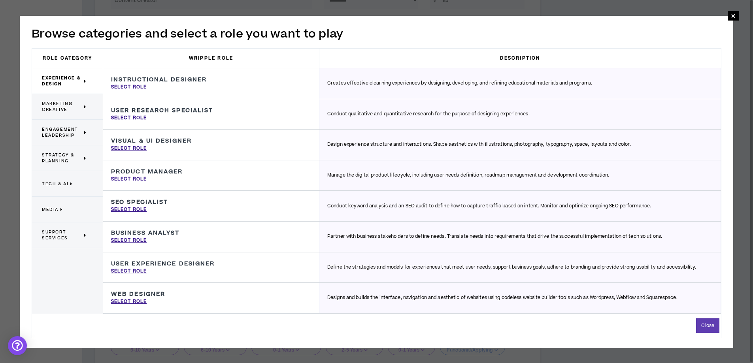
click at [58, 204] on p "Media" at bounding box center [64, 209] width 45 height 17
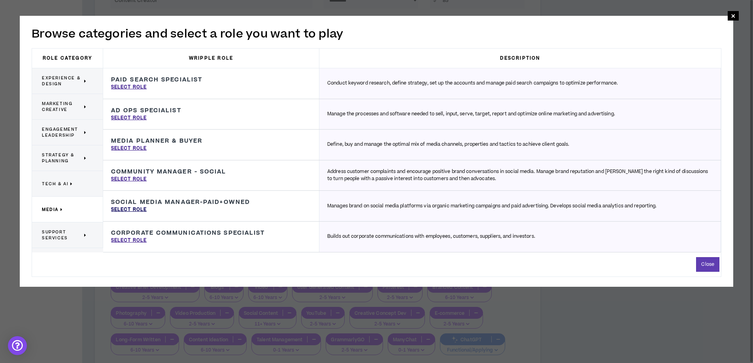
click at [133, 208] on p "Select Role" at bounding box center [129, 209] width 36 height 7
type input "Social Media Manager-Paid+Owned"
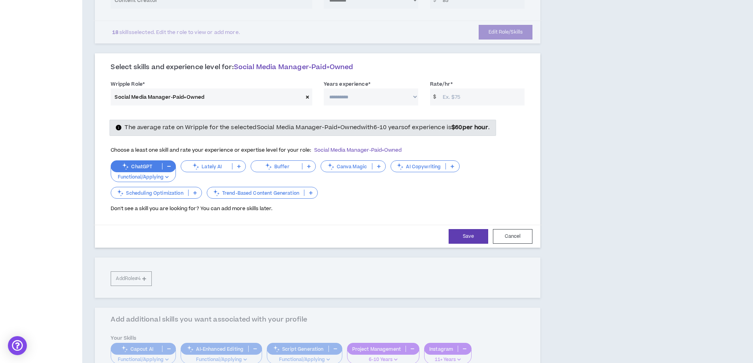
click at [374, 99] on select "**********" at bounding box center [371, 97] width 94 height 17
select select "**"
click at [324, 89] on select "**********" at bounding box center [371, 97] width 94 height 17
click at [465, 94] on input "Rate/hr *" at bounding box center [482, 97] width 86 height 17
type input "75"
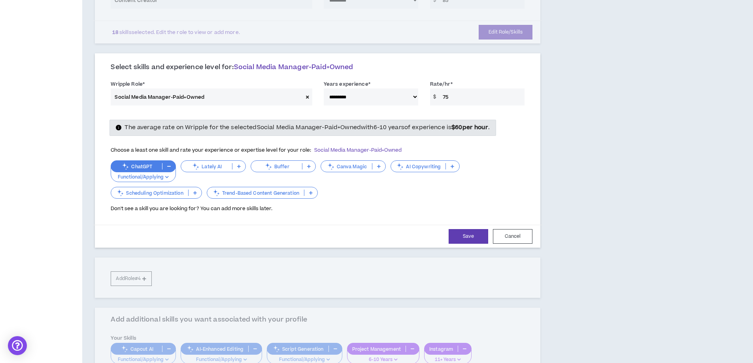
click at [238, 166] on icon at bounding box center [239, 166] width 4 height 4
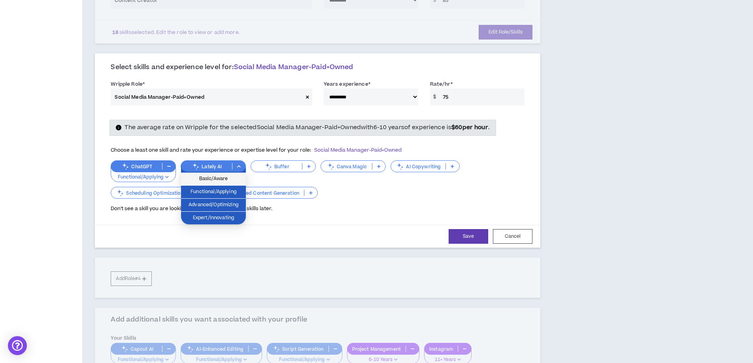
click at [226, 182] on span "Basic/Aware" at bounding box center [213, 179] width 55 height 9
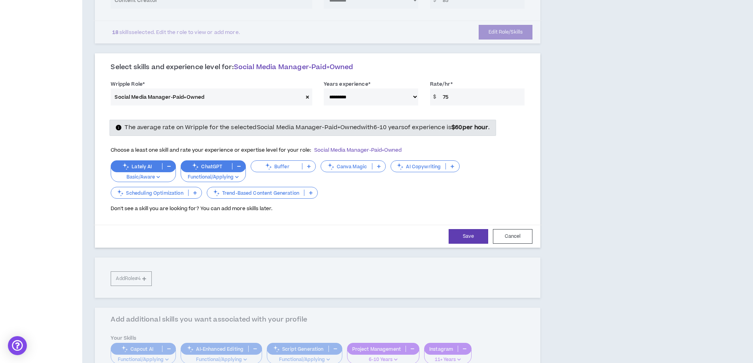
click at [310, 167] on icon at bounding box center [309, 166] width 4 height 4
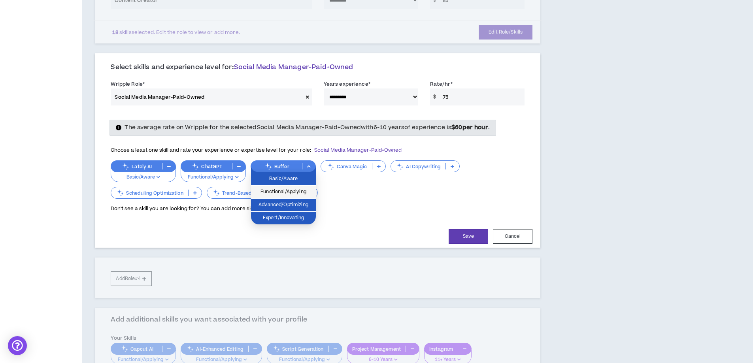
click at [290, 190] on span "Functional/Applying" at bounding box center [283, 192] width 55 height 9
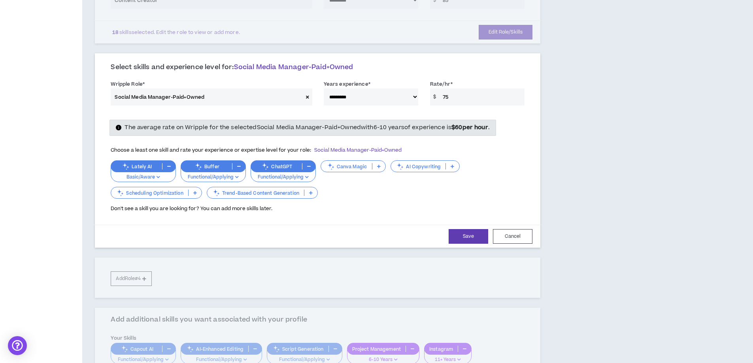
click at [376, 166] on p at bounding box center [378, 166] width 13 height 6
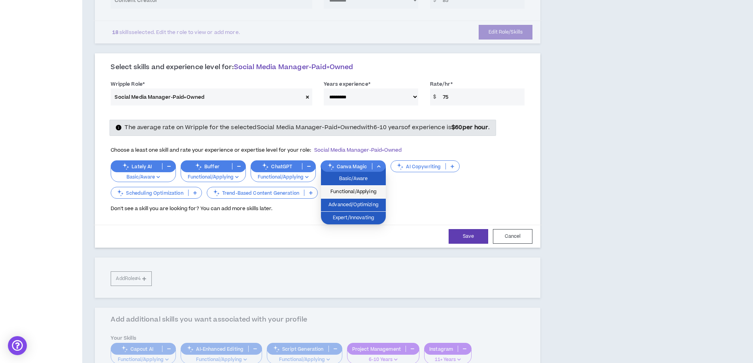
click at [340, 194] on span "Functional/Applying" at bounding box center [353, 192] width 55 height 9
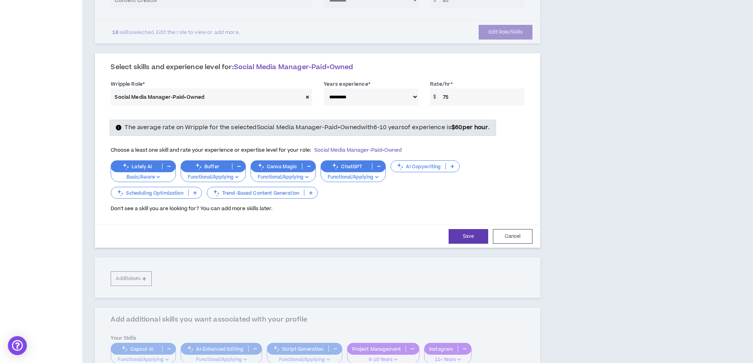
click at [198, 193] on p at bounding box center [194, 193] width 13 height 6
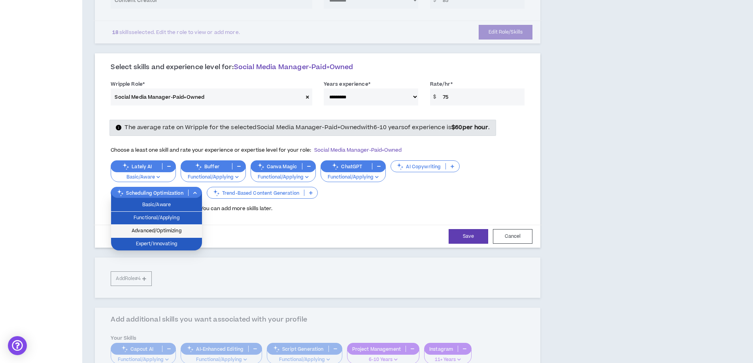
click at [188, 229] on span "Advanced/Optimizing" at bounding box center [156, 231] width 81 height 9
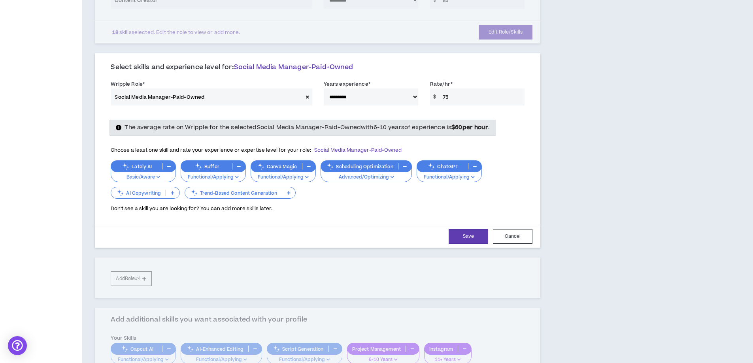
click at [292, 190] on p at bounding box center [288, 193] width 13 height 6
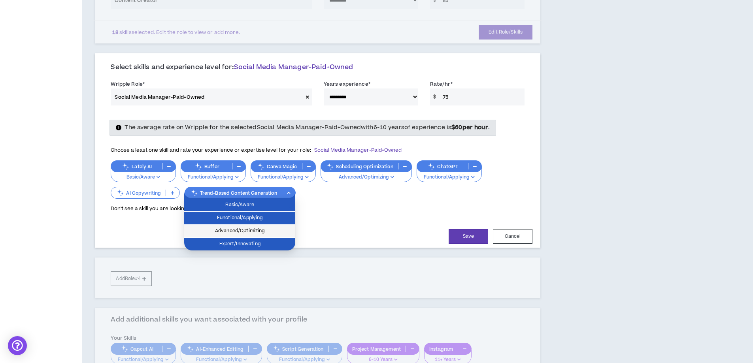
click at [258, 234] on span "Advanced/Optimizing" at bounding box center [240, 231] width 102 height 9
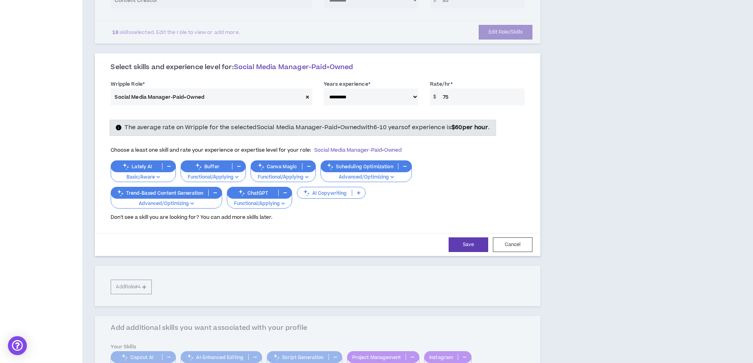
click at [169, 165] on icon "button" at bounding box center [169, 166] width 4 height 4
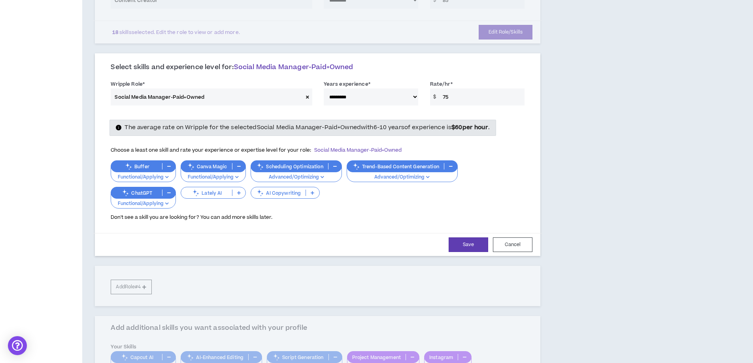
click at [168, 193] on icon "button" at bounding box center [169, 193] width 4 height 4
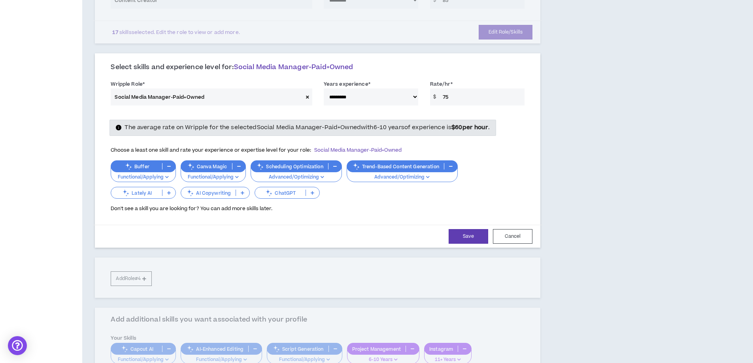
click at [304, 194] on p "ChatGPT" at bounding box center [280, 193] width 51 height 6
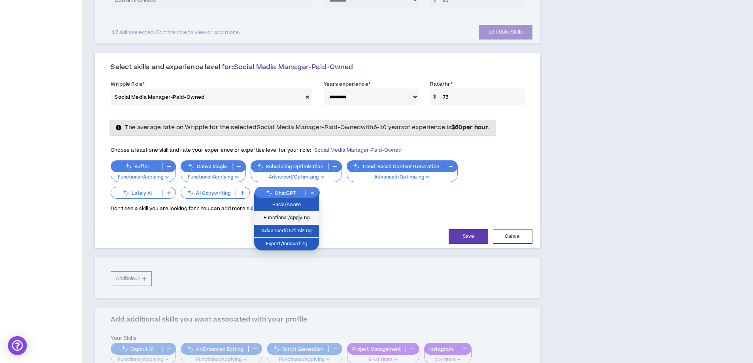
click at [299, 220] on span "Functional/Applying" at bounding box center [286, 218] width 55 height 9
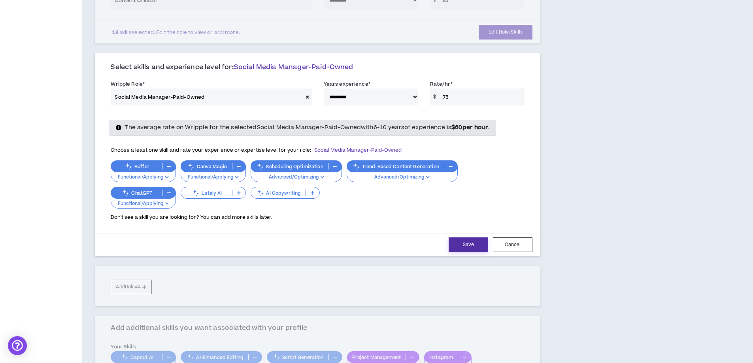
click at [472, 243] on button "Save" at bounding box center [469, 244] width 40 height 15
select select "**"
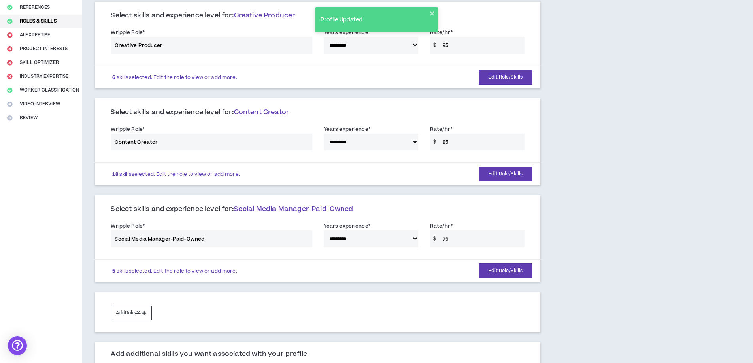
scroll to position [79, 0]
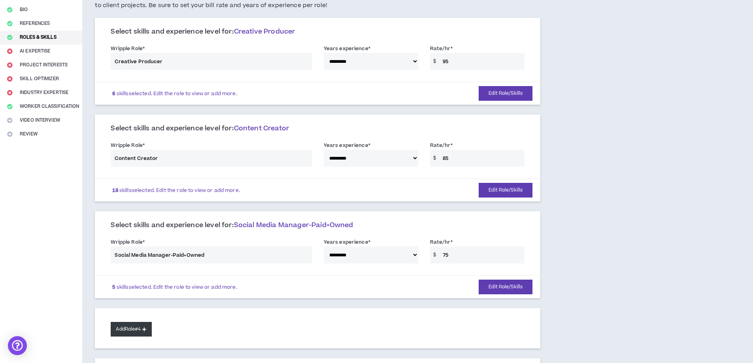
click at [143, 330] on button "Add Role #4" at bounding box center [131, 329] width 41 height 15
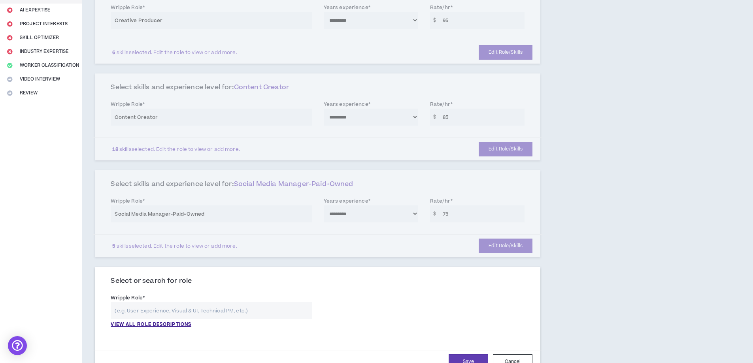
scroll to position [198, 0]
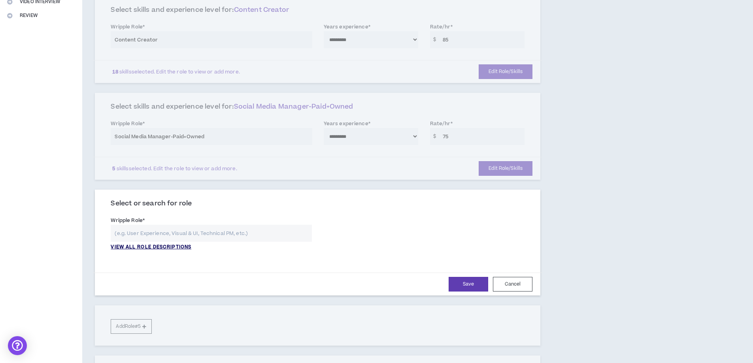
click at [152, 245] on p "VIEW ALL ROLE DESCRIPTIONS" at bounding box center [151, 247] width 81 height 7
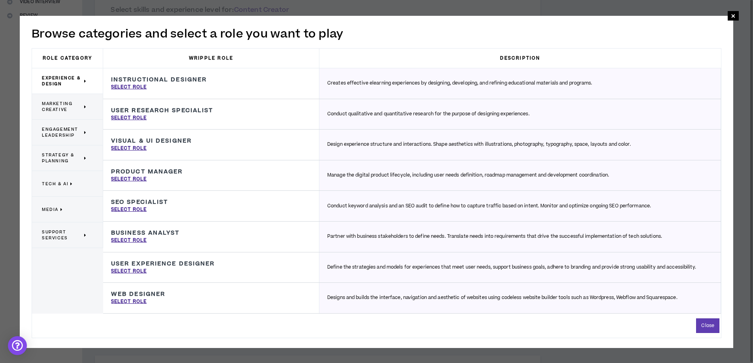
drag, startPoint x: 66, startPoint y: 208, endPoint x: 76, endPoint y: 205, distance: 10.6
click at [66, 208] on p "Media" at bounding box center [64, 209] width 45 height 17
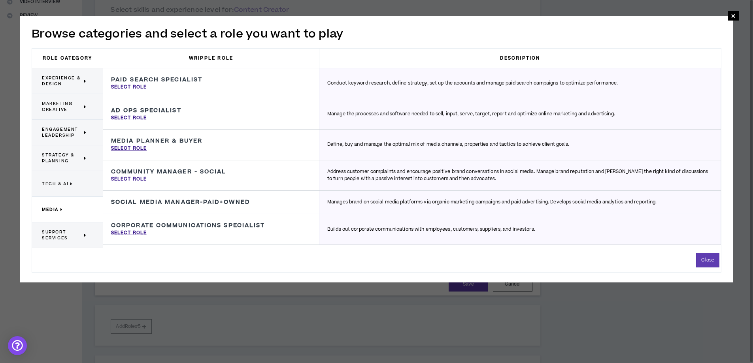
click at [63, 106] on span "Marketing Creative" at bounding box center [62, 107] width 40 height 12
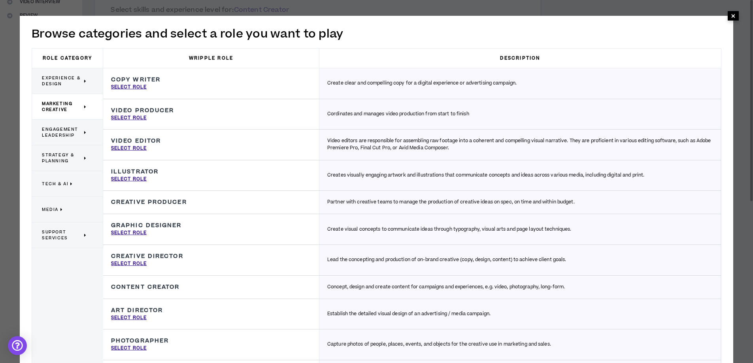
click at [733, 15] on span "×" at bounding box center [733, 15] width 5 height 9
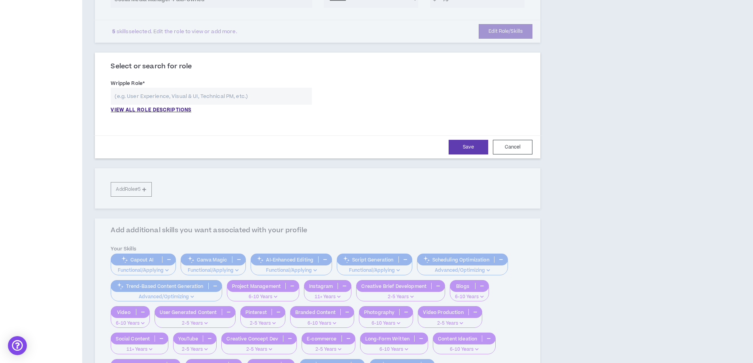
scroll to position [356, 0]
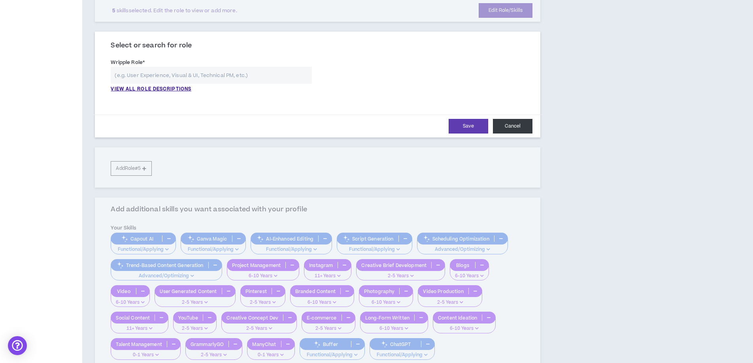
click at [515, 127] on button "Cancel" at bounding box center [513, 126] width 40 height 15
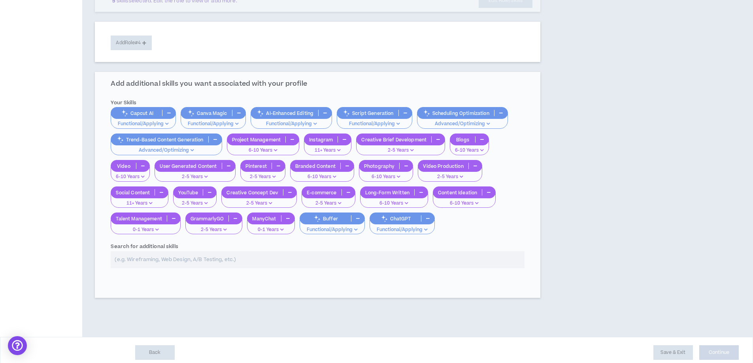
scroll to position [371, 0]
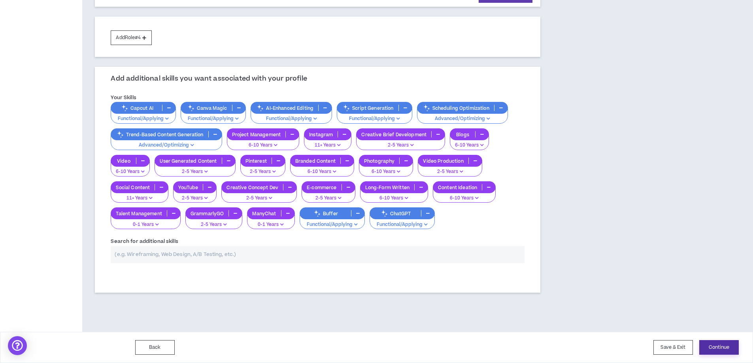
click at [722, 351] on button "Continue" at bounding box center [719, 347] width 40 height 15
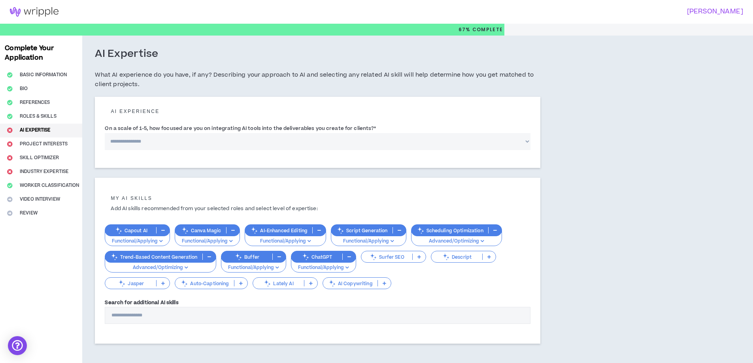
click at [160, 139] on select "**********" at bounding box center [318, 141] width 426 height 17
select select "*"
click at [105, 133] on select "**********" at bounding box center [318, 141] width 426 height 17
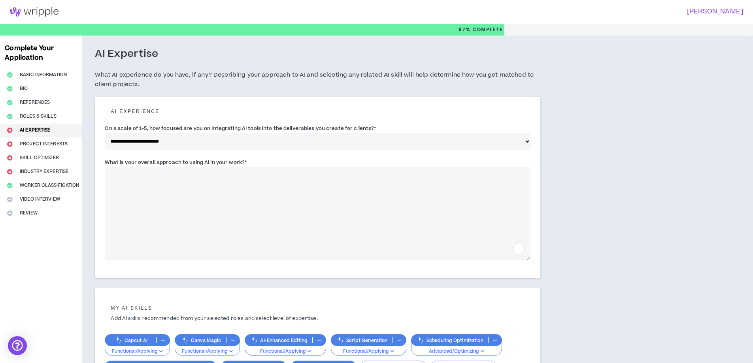
click at [285, 178] on textarea "What is your overall approach to using AI in your work? *" at bounding box center [318, 213] width 426 height 93
click at [217, 203] on textarea "What is your overall approach to using AI in your work? *" at bounding box center [318, 213] width 426 height 93
paste textarea "**********"
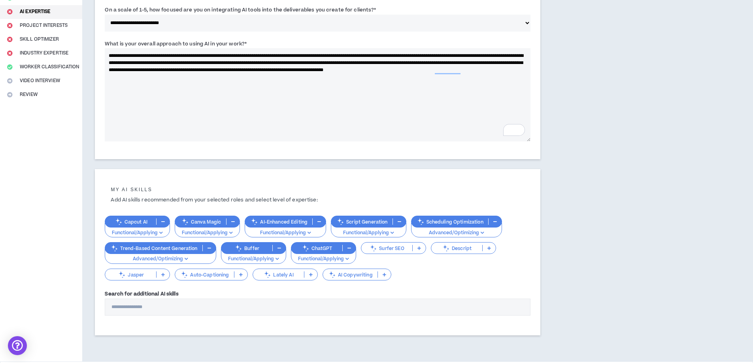
scroll to position [148, 0]
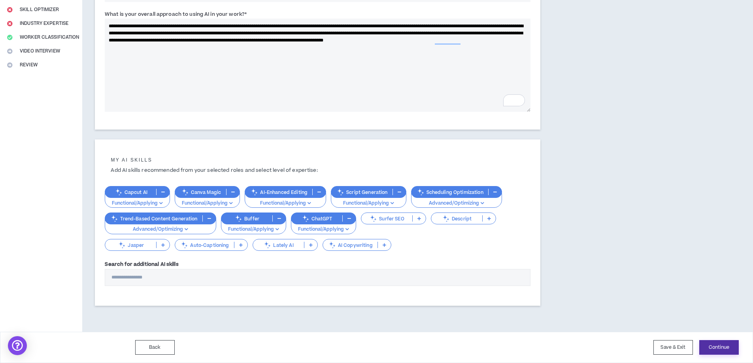
type textarea "**********"
click at [713, 346] on button "Continue" at bounding box center [719, 347] width 40 height 15
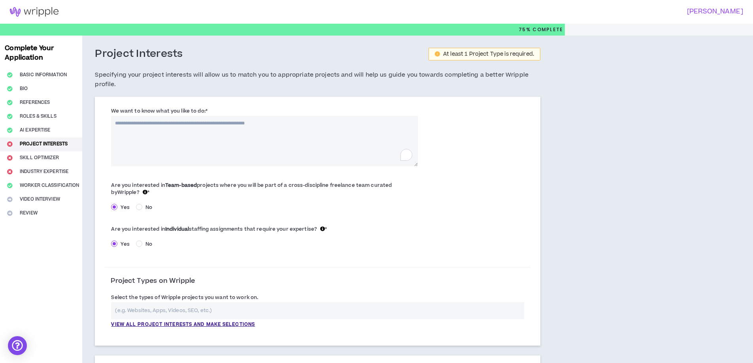
click at [255, 130] on textarea "We want to know what you like to do: *" at bounding box center [264, 141] width 306 height 51
click at [268, 141] on textarea "We want to know what you like to do: *" at bounding box center [264, 141] width 306 height 51
paste textarea "**********"
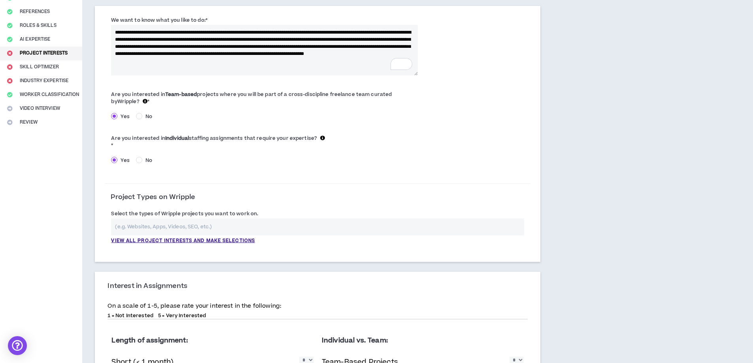
scroll to position [119, 0]
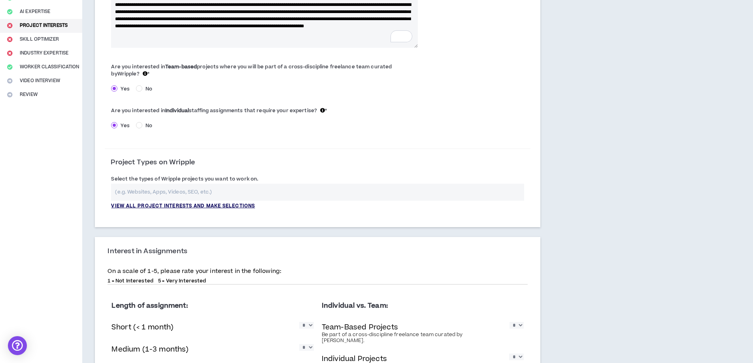
type textarea "**********"
click at [175, 205] on p "View all project interests and make selections" at bounding box center [183, 206] width 144 height 7
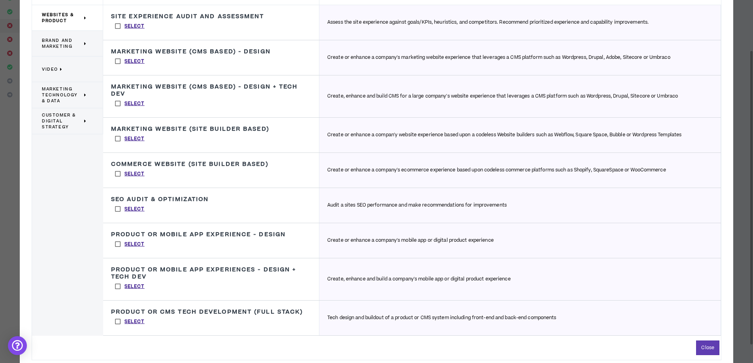
click at [68, 41] on span "Brand and Marketing" at bounding box center [62, 44] width 40 height 12
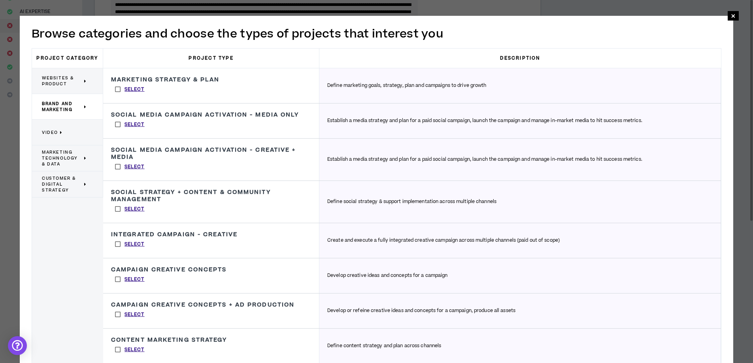
click at [118, 88] on label "Select" at bounding box center [130, 89] width 38 height 12
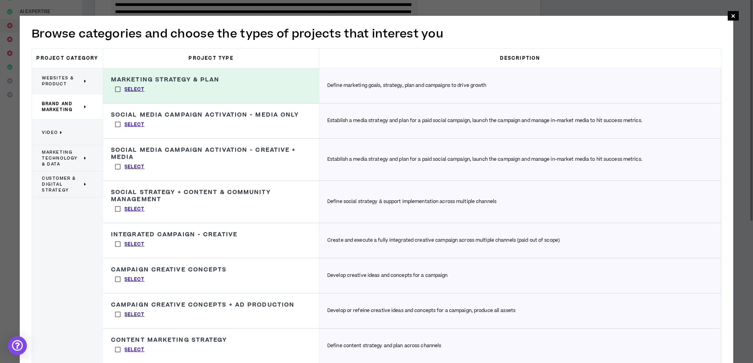
click at [116, 127] on label "Select" at bounding box center [130, 125] width 38 height 12
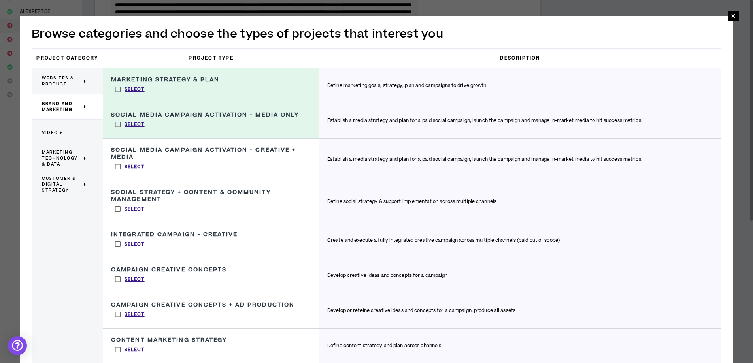
click at [119, 168] on label "Select" at bounding box center [130, 167] width 38 height 12
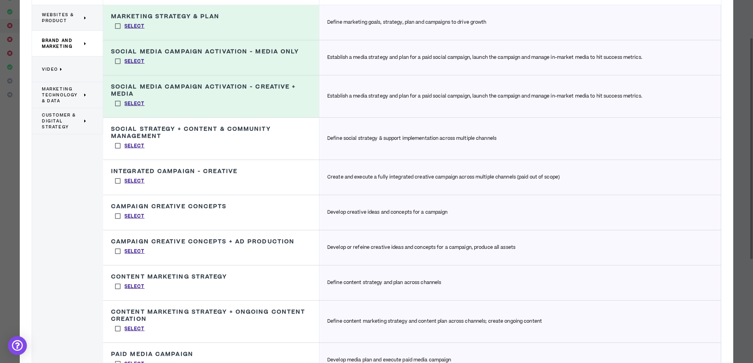
click at [117, 146] on label "Select" at bounding box center [130, 146] width 38 height 12
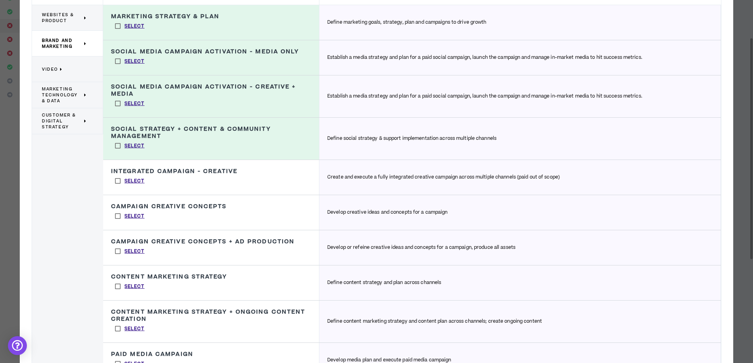
click at [119, 183] on label "Select" at bounding box center [130, 181] width 38 height 12
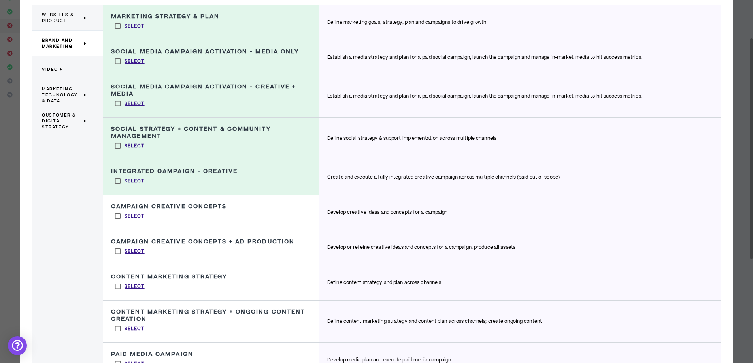
click at [117, 215] on label "Select" at bounding box center [130, 216] width 38 height 12
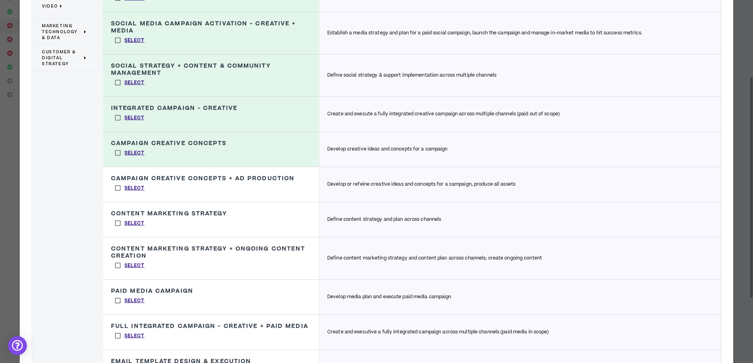
click at [117, 224] on label "Select" at bounding box center [130, 223] width 38 height 12
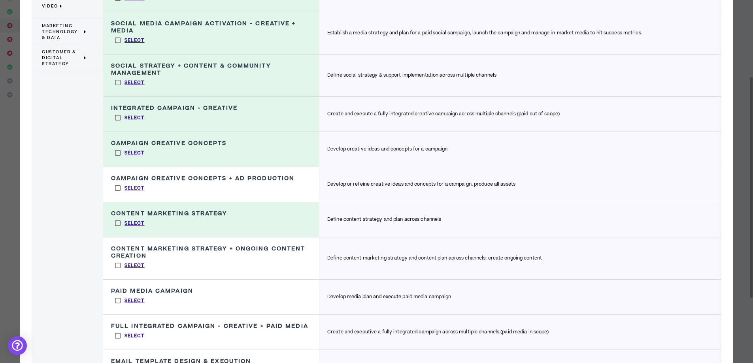
click at [118, 263] on label "Select" at bounding box center [130, 266] width 38 height 12
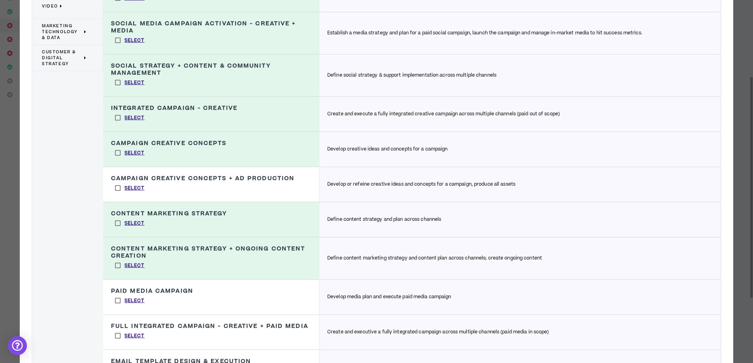
click at [117, 302] on label "Select" at bounding box center [130, 301] width 38 height 12
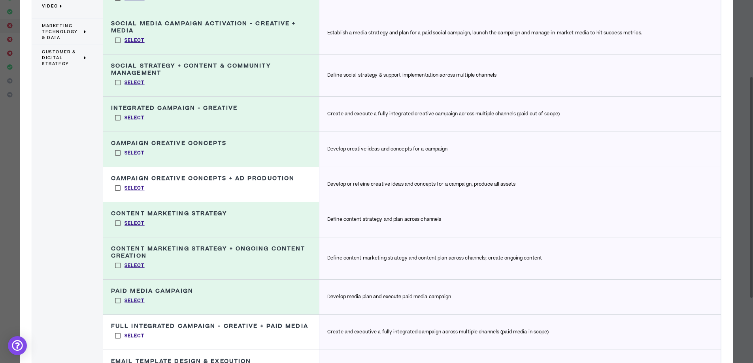
click at [120, 300] on label "Select" at bounding box center [130, 301] width 38 height 12
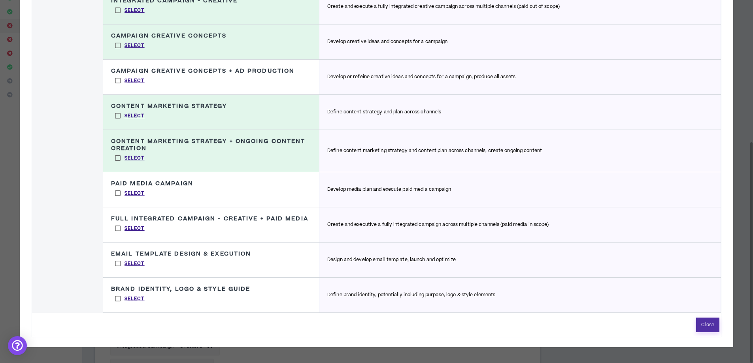
click at [705, 327] on button "Close" at bounding box center [707, 325] width 23 height 15
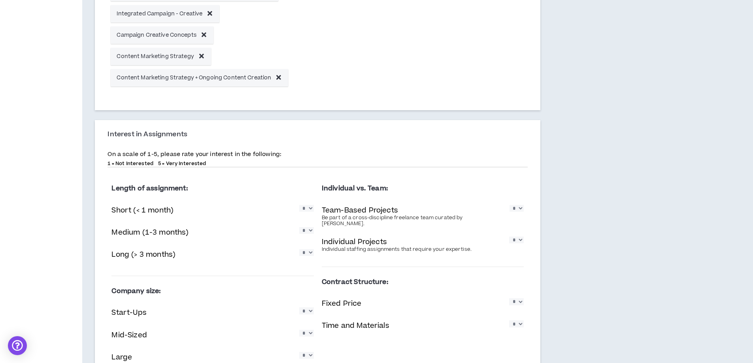
scroll to position [474, 0]
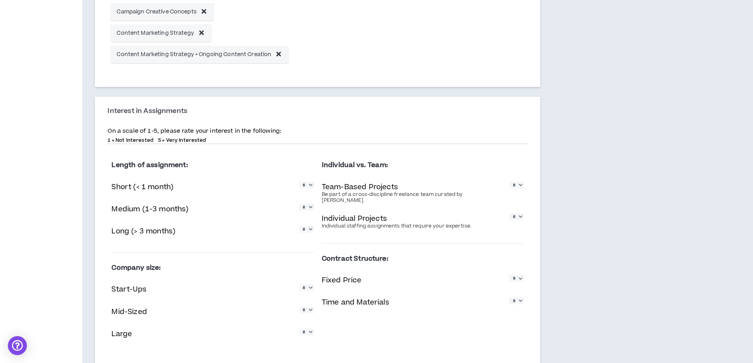
click at [303, 187] on select "* * * * *" at bounding box center [306, 185] width 15 height 7
select select "*"
click at [299, 182] on select "* * * * *" at bounding box center [306, 185] width 15 height 7
click at [310, 210] on select "* * * * *" at bounding box center [306, 207] width 15 height 7
select select "*"
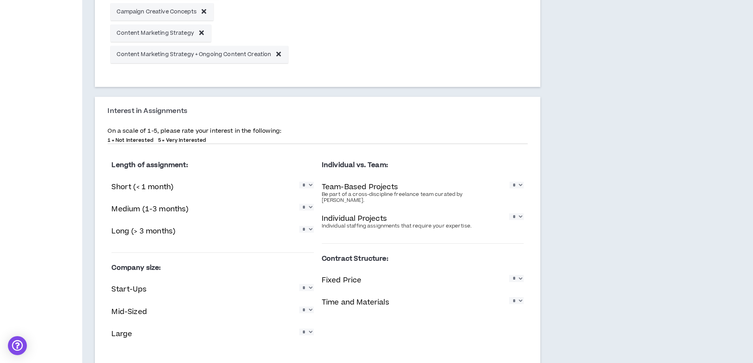
click at [299, 204] on select "* * * * *" at bounding box center [306, 207] width 15 height 7
click at [309, 231] on select "* * * * *" at bounding box center [306, 229] width 15 height 7
select select "*"
click at [299, 226] on select "* * * * *" at bounding box center [306, 229] width 15 height 7
click at [515, 185] on select "* * * * *" at bounding box center [516, 185] width 14 height 7
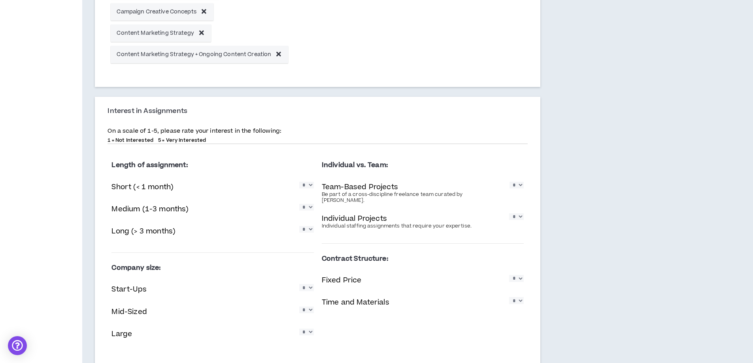
select select "*"
click at [509, 182] on select "* * * * *" at bounding box center [516, 185] width 14 height 7
click at [518, 213] on select "* * * * *" at bounding box center [516, 216] width 15 height 7
select select "*"
click at [509, 213] on select "* * * * *" at bounding box center [516, 216] width 15 height 7
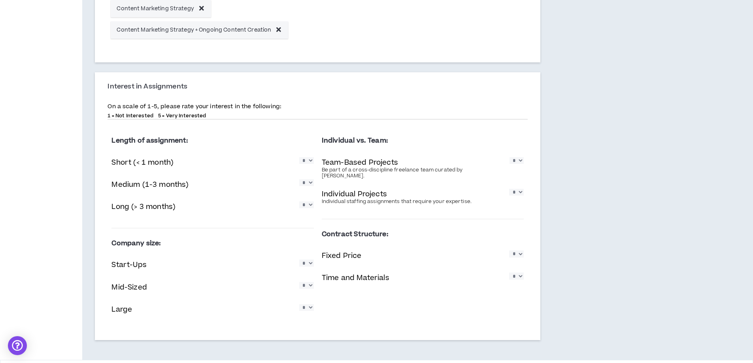
scroll to position [527, 0]
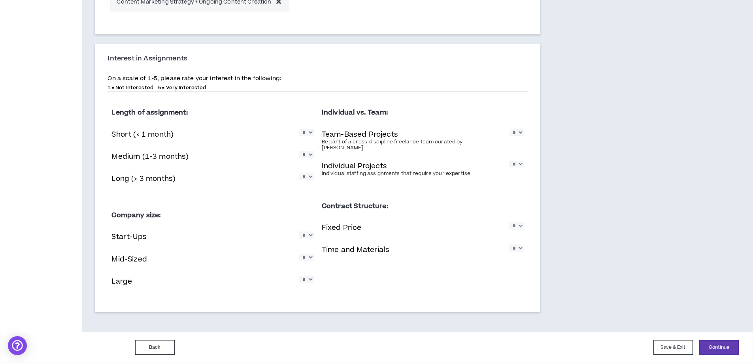
click at [307, 238] on select "* * * * *" at bounding box center [306, 235] width 15 height 7
select select "*"
click at [299, 232] on select "* * * * *" at bounding box center [306, 235] width 15 height 7
click at [309, 258] on select "* * * * *" at bounding box center [306, 257] width 15 height 7
select select "*"
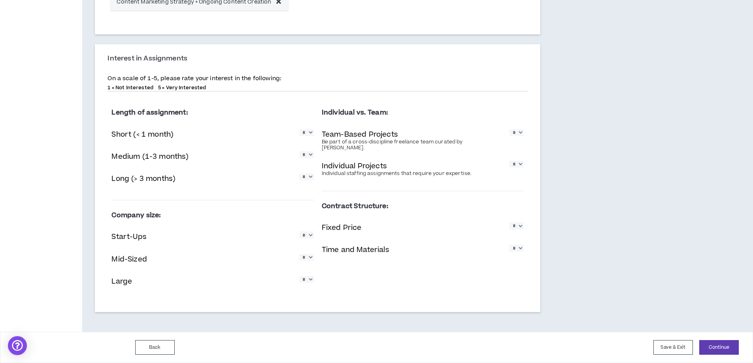
click at [299, 254] on select "* * * * *" at bounding box center [306, 257] width 15 height 7
drag, startPoint x: 307, startPoint y: 279, endPoint x: 310, endPoint y: 284, distance: 6.4
click at [307, 279] on select "* * * * *" at bounding box center [306, 279] width 15 height 7
select select "*"
click at [299, 276] on select "* * * * *" at bounding box center [306, 279] width 15 height 7
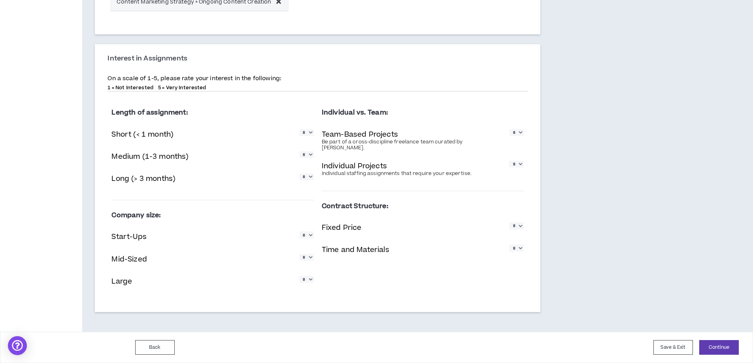
drag, startPoint x: 302, startPoint y: 133, endPoint x: 305, endPoint y: 138, distance: 5.5
click at [302, 133] on select "* * * * *" at bounding box center [306, 132] width 15 height 7
select select "*"
click at [299, 129] on select "* * * * *" at bounding box center [306, 132] width 15 height 7
click at [306, 158] on select "* * * * *" at bounding box center [306, 154] width 15 height 7
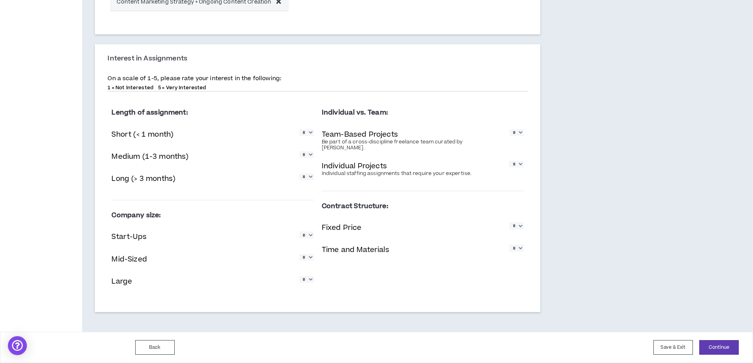
select select "*"
click at [299, 151] on select "* * * * *" at bounding box center [306, 154] width 15 height 7
click at [515, 222] on select "* * * * *" at bounding box center [516, 225] width 15 height 7
select select "*"
click at [509, 222] on select "* * * * *" at bounding box center [516, 225] width 15 height 7
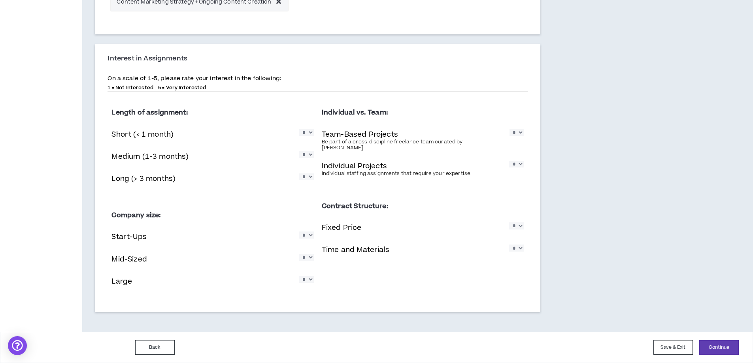
click at [517, 245] on select "* * * * *" at bounding box center [516, 248] width 15 height 7
select select "*"
click at [509, 245] on select "* * * * *" at bounding box center [516, 248] width 15 height 7
click at [717, 349] on button "Continue" at bounding box center [719, 347] width 40 height 15
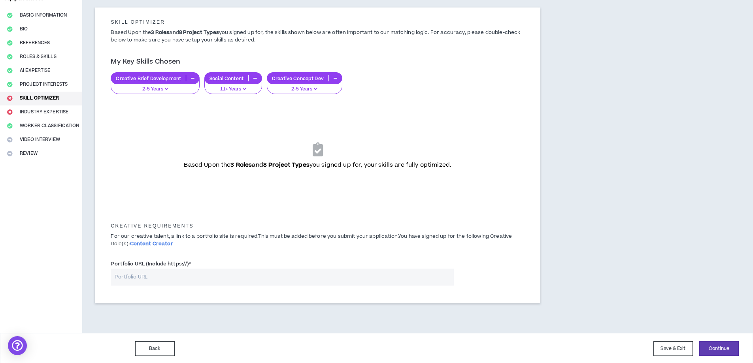
scroll to position [61, 0]
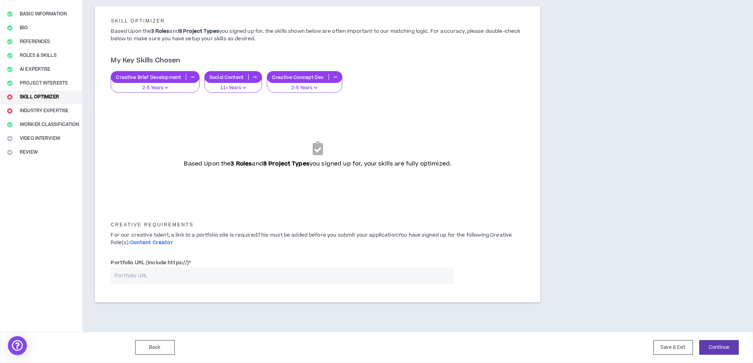
click at [190, 278] on input "Portfolio URL (Include https://) *" at bounding box center [282, 276] width 343 height 17
paste input "[URL][DOMAIN_NAME]"
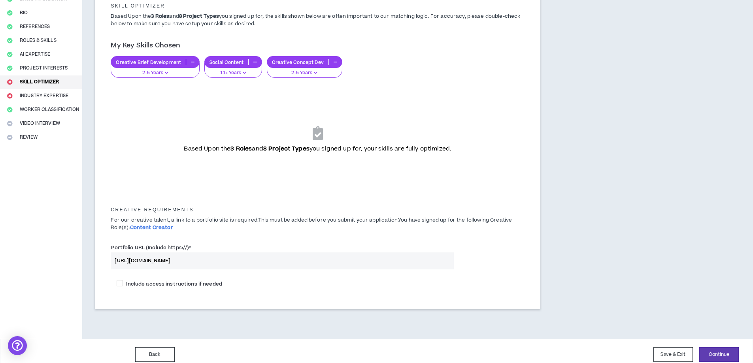
scroll to position [83, 0]
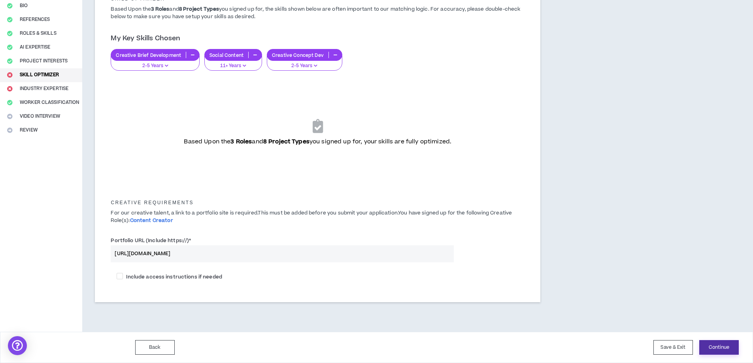
type input "[URL][DOMAIN_NAME]"
click at [726, 348] on button "Continue" at bounding box center [719, 347] width 40 height 15
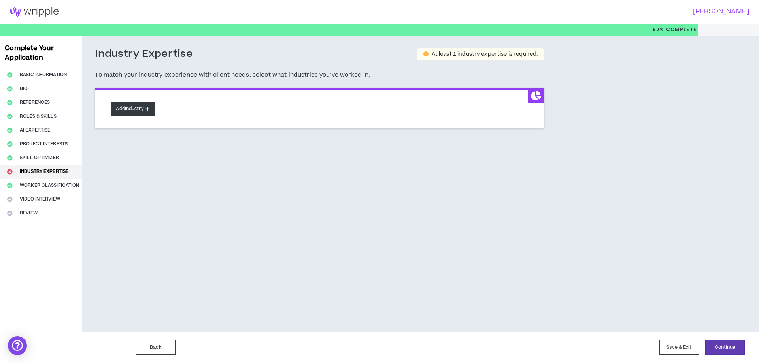
click at [124, 109] on button "Add Industry" at bounding box center [132, 109] width 43 height 15
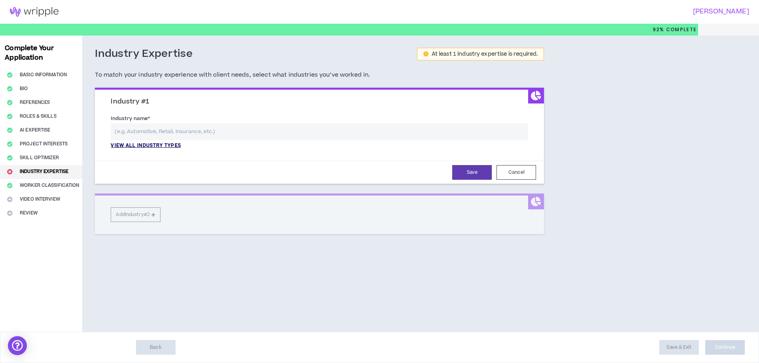
click at [177, 146] on p "View all industry types" at bounding box center [146, 145] width 70 height 7
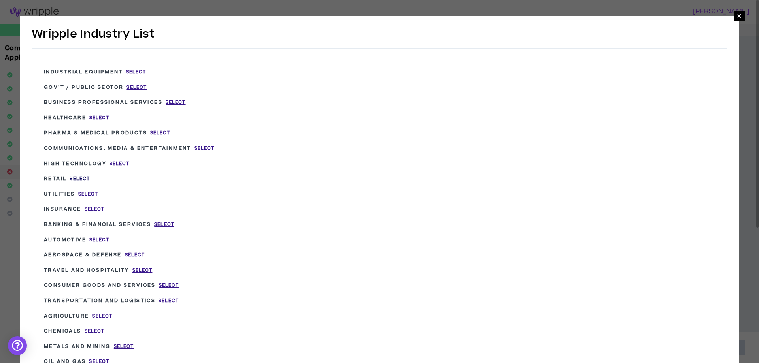
click at [83, 176] on span "Select" at bounding box center [80, 178] width 20 height 7
type input "Retail"
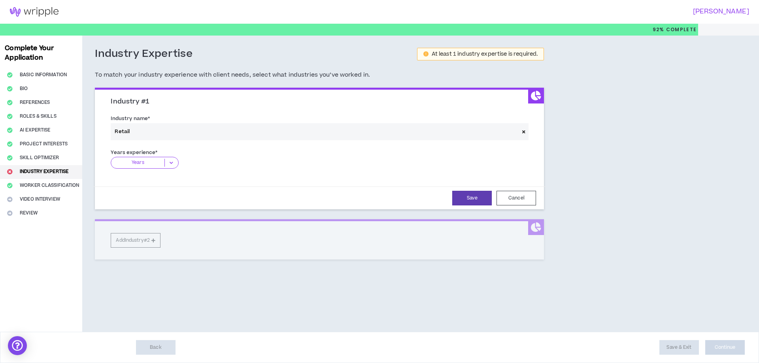
click at [172, 164] on icon at bounding box center [171, 163] width 13 height 8
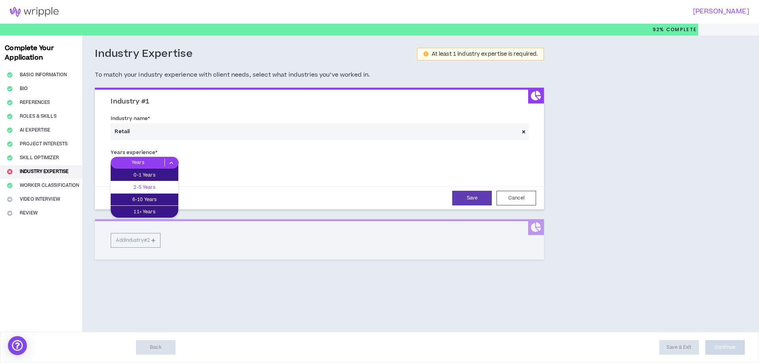
click at [140, 186] on p "2-5 Years" at bounding box center [145, 187] width 68 height 9
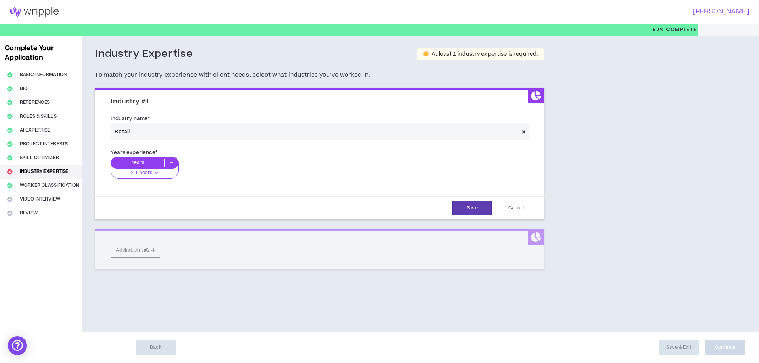
click at [523, 130] on icon at bounding box center [523, 132] width 3 height 4
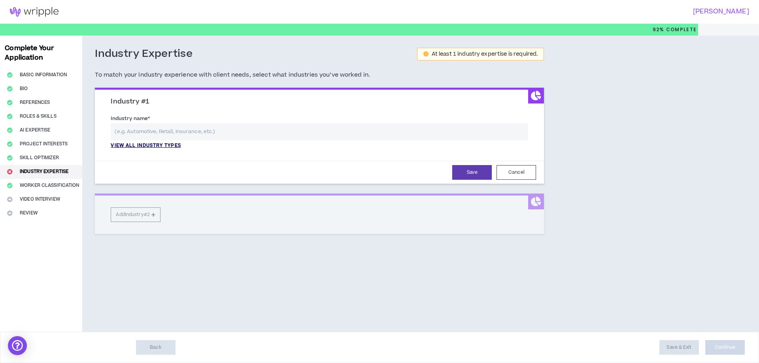
click at [165, 147] on p "View all industry types" at bounding box center [146, 145] width 70 height 7
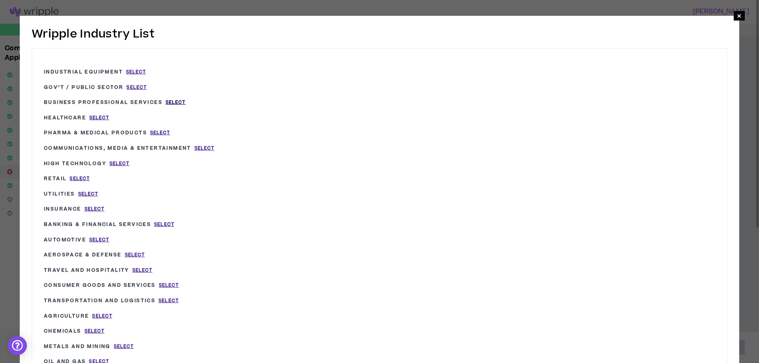
click at [180, 104] on span "Select" at bounding box center [176, 102] width 20 height 7
type input "Business Professional Services"
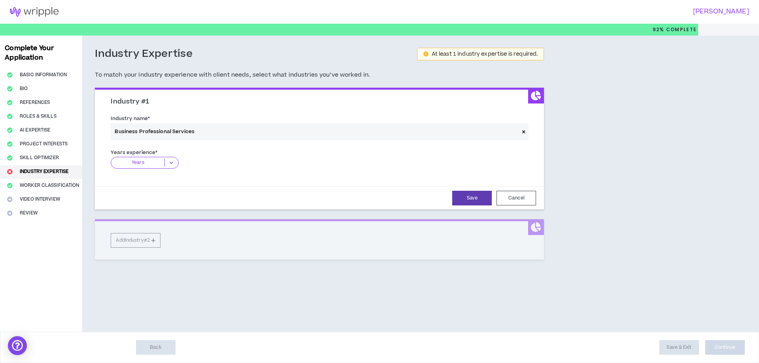
click at [163, 161] on p "Years" at bounding box center [137, 163] width 53 height 8
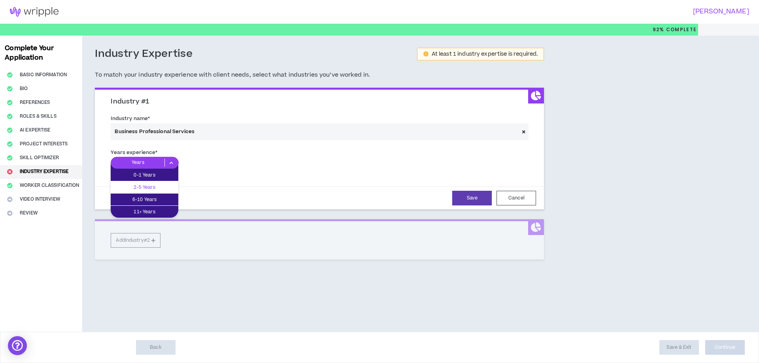
click at [155, 183] on div "2-5 Years" at bounding box center [145, 187] width 68 height 12
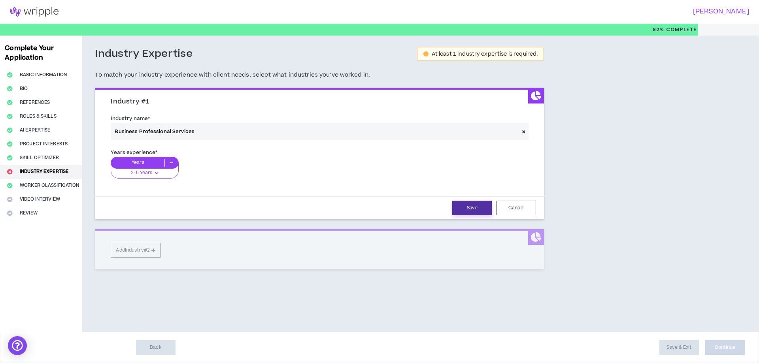
click at [481, 211] on button "Save" at bounding box center [472, 208] width 40 height 15
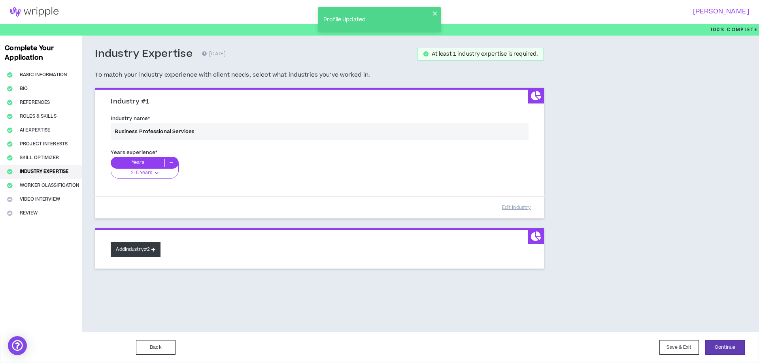
click at [155, 253] on button "Add Industry #2" at bounding box center [136, 249] width 50 height 15
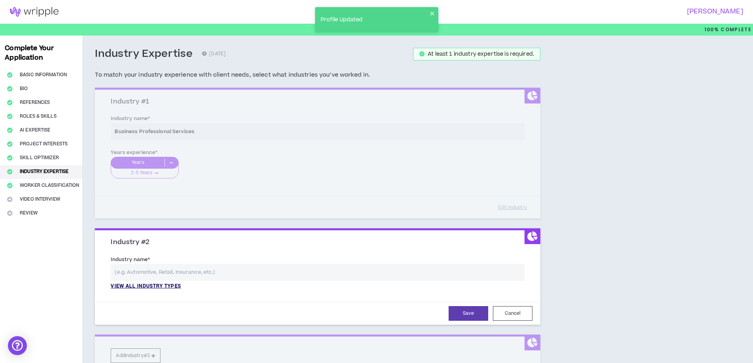
click at [155, 285] on p "View all industry types" at bounding box center [146, 286] width 70 height 7
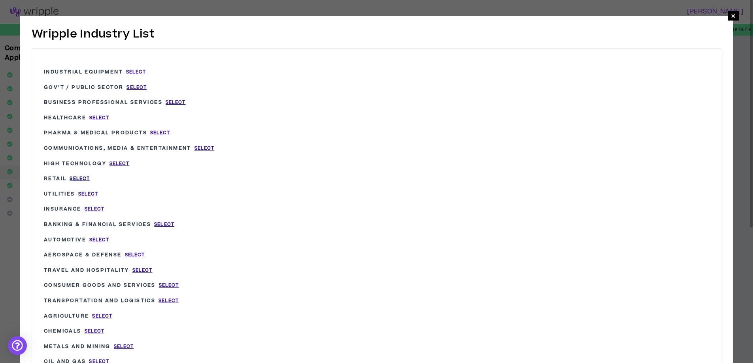
click at [73, 179] on span "Select" at bounding box center [80, 178] width 20 height 7
type input "Retail"
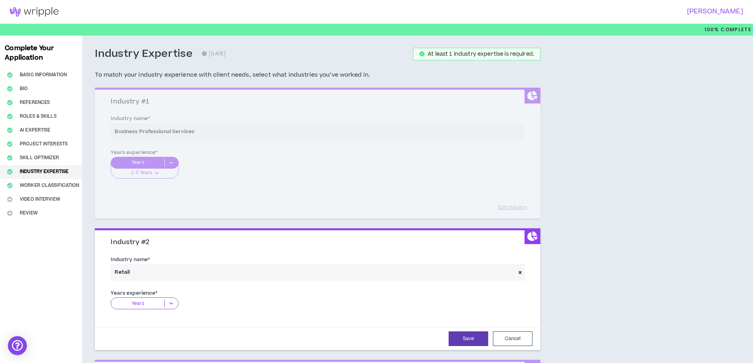
click at [166, 307] on icon at bounding box center [171, 304] width 13 height 8
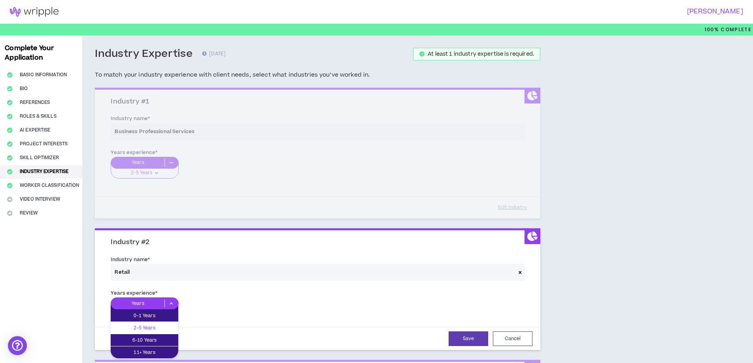
click at [153, 329] on p "2-5 Years" at bounding box center [145, 328] width 68 height 9
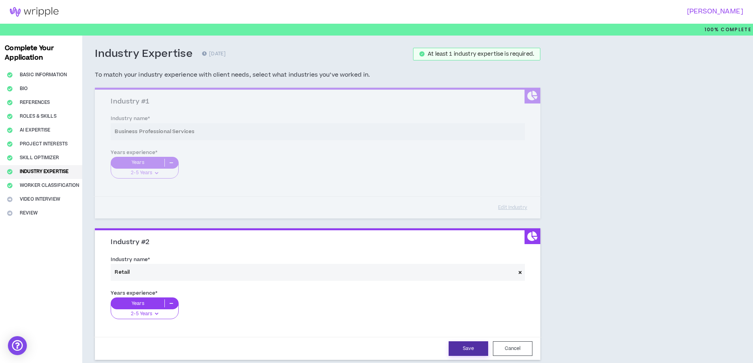
click at [479, 352] on button "Save" at bounding box center [469, 348] width 40 height 15
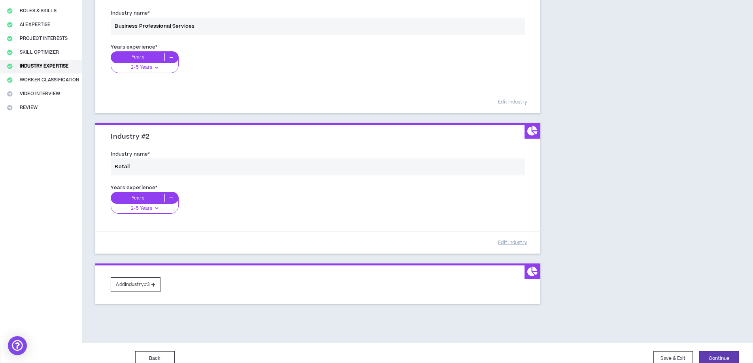
scroll to position [117, 0]
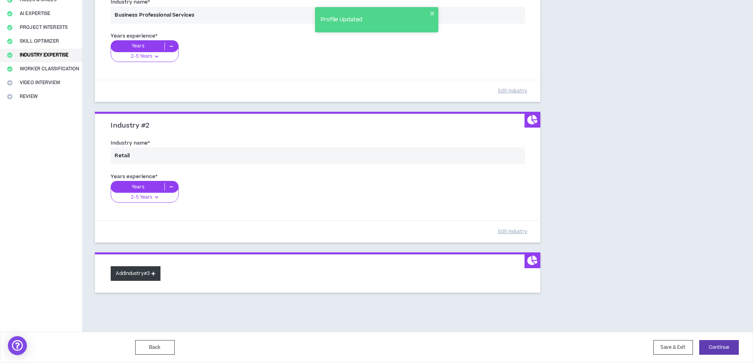
click at [136, 274] on button "Add Industry #3" at bounding box center [136, 273] width 50 height 15
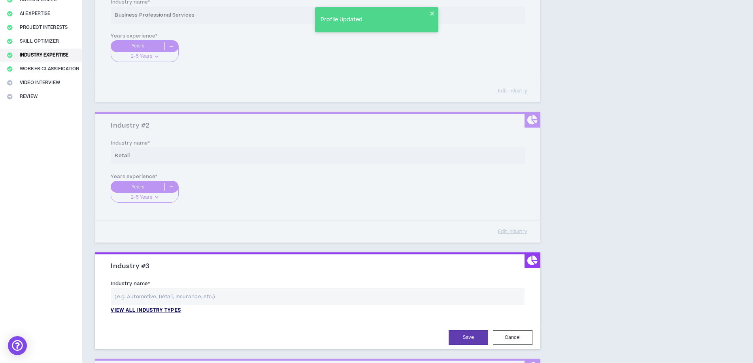
click at [155, 312] on p "View all industry types" at bounding box center [146, 310] width 70 height 7
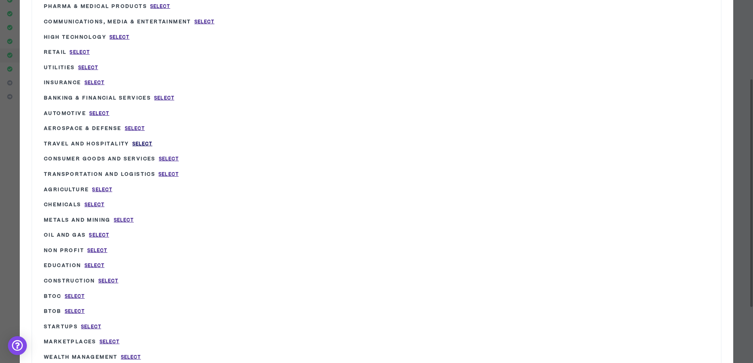
click at [146, 142] on span "Select" at bounding box center [142, 144] width 20 height 7
type input "Travel and Hospitality"
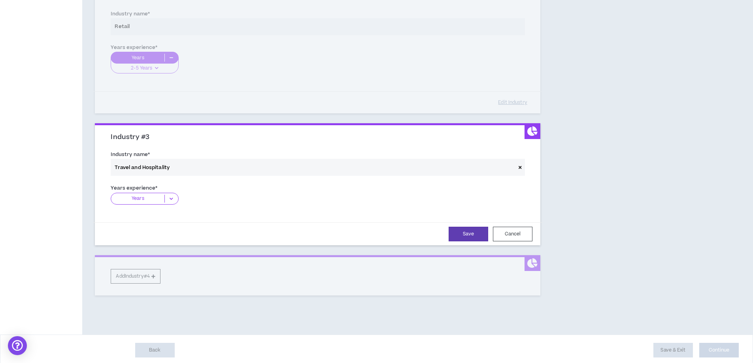
scroll to position [249, 0]
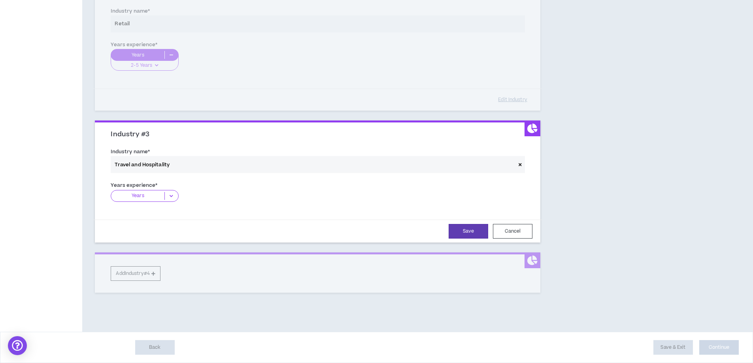
click at [133, 195] on p "Years" at bounding box center [137, 196] width 53 height 8
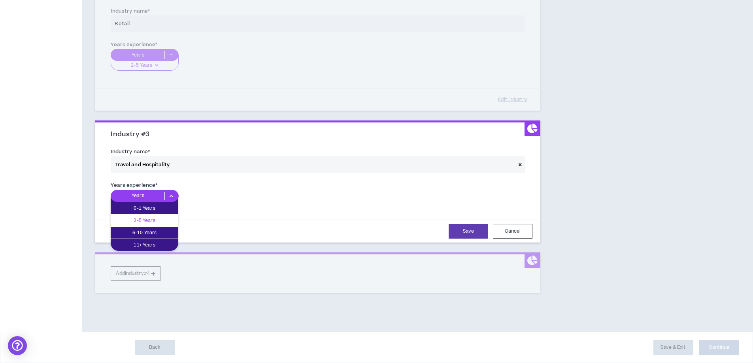
click at [136, 223] on p "2-5 Years" at bounding box center [145, 220] width 68 height 9
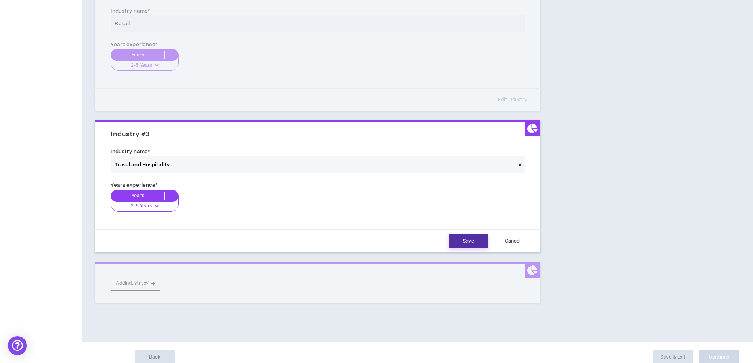
click at [483, 243] on button "Save" at bounding box center [469, 241] width 40 height 15
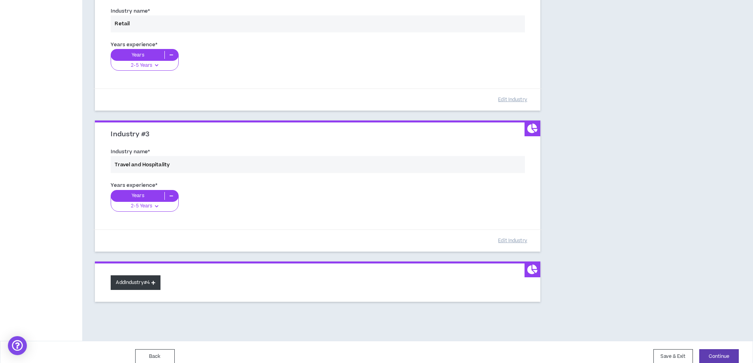
click at [144, 285] on button "Add Industry #4" at bounding box center [136, 282] width 50 height 15
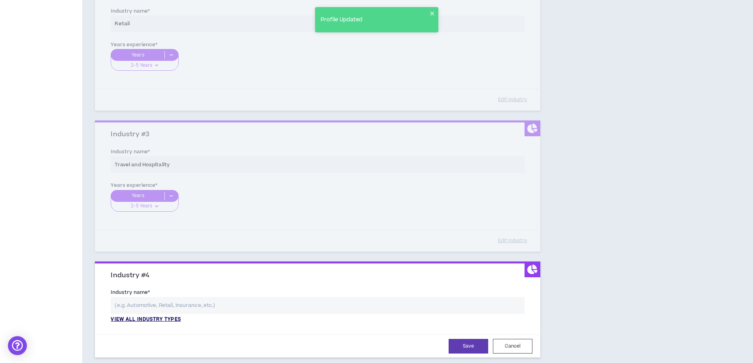
click at [150, 316] on p "View all industry types" at bounding box center [146, 319] width 70 height 7
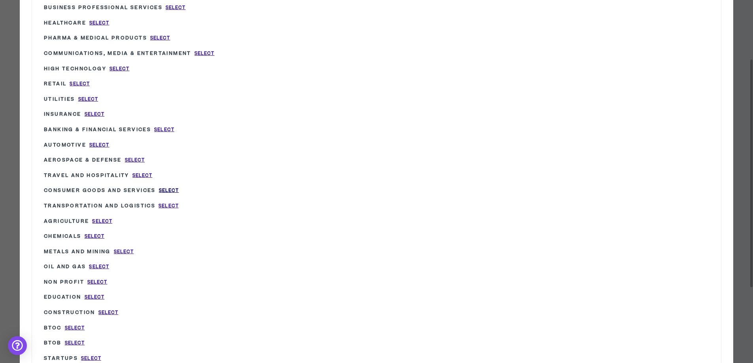
click at [172, 190] on span "Select" at bounding box center [169, 190] width 20 height 7
type input "Consumer Goods and Services"
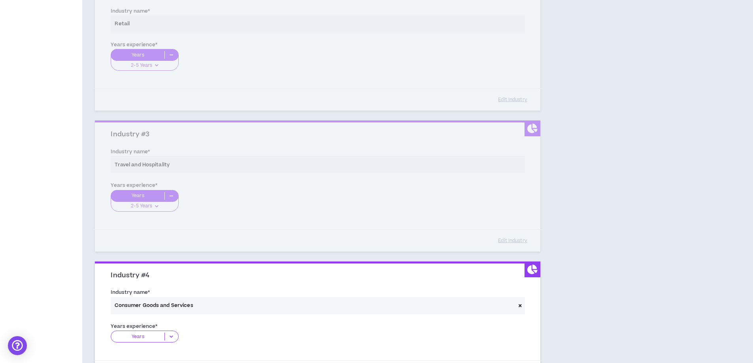
click at [169, 339] on icon at bounding box center [171, 337] width 13 height 8
click at [145, 361] on p "2-5 Years" at bounding box center [145, 361] width 68 height 9
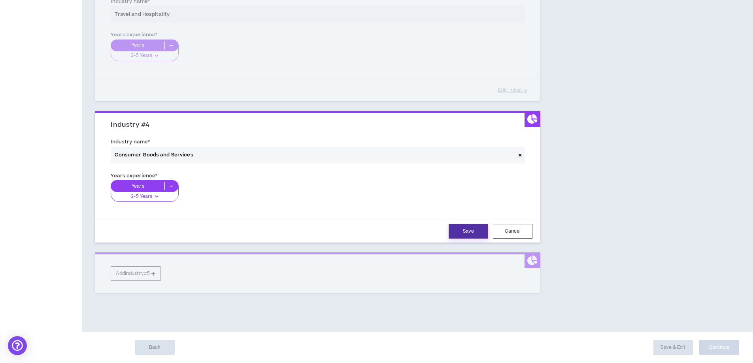
click at [479, 232] on button "Save" at bounding box center [469, 231] width 40 height 15
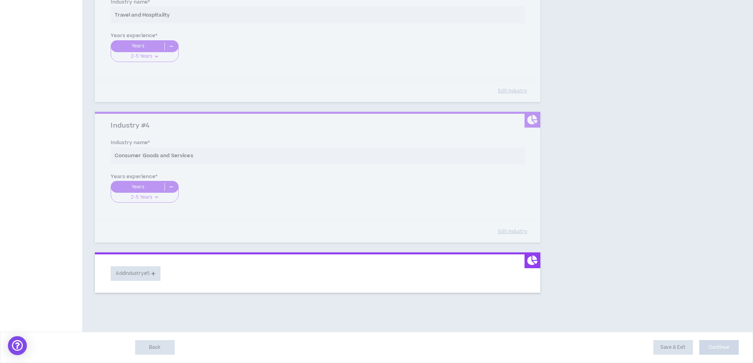
scroll to position [398, 0]
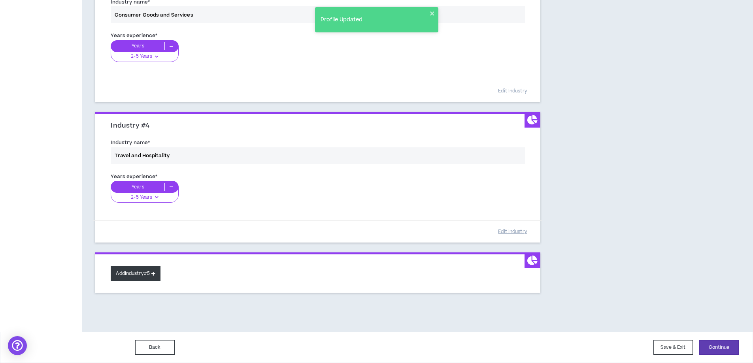
click at [155, 276] on icon at bounding box center [153, 273] width 4 height 4
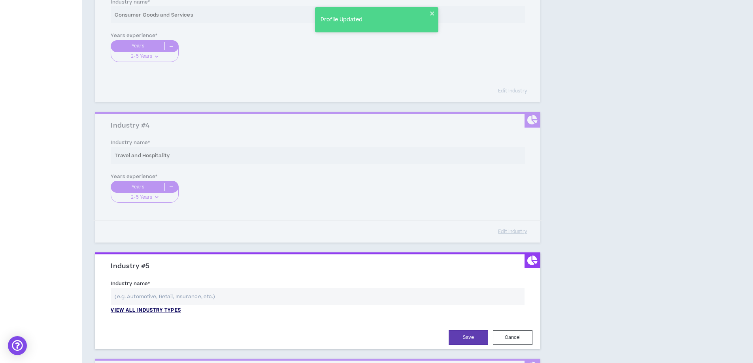
click at [150, 311] on p "View all industry types" at bounding box center [146, 310] width 70 height 7
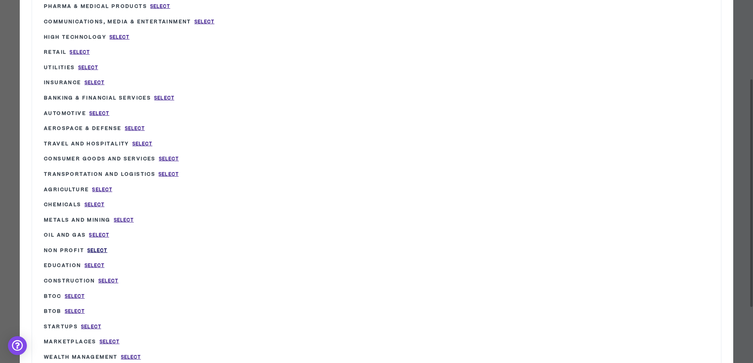
click at [98, 253] on span "Select" at bounding box center [97, 250] width 20 height 7
type input "Non Profit"
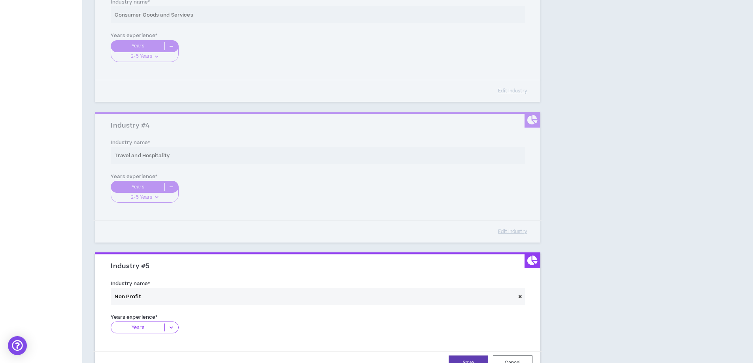
click at [174, 327] on icon at bounding box center [171, 328] width 13 height 8
click at [152, 359] on div "6-10 Years" at bounding box center [145, 364] width 68 height 12
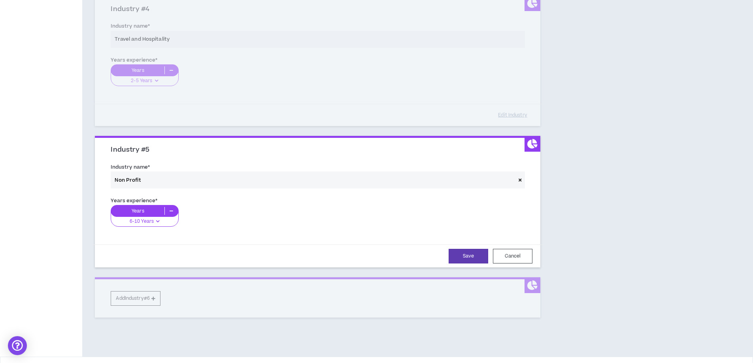
scroll to position [517, 0]
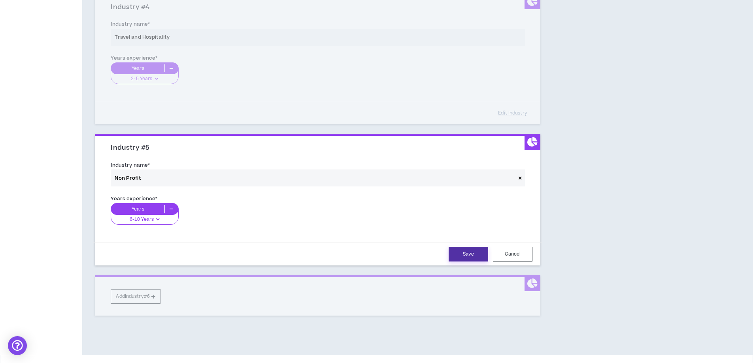
click at [465, 251] on button "Save" at bounding box center [469, 254] width 40 height 15
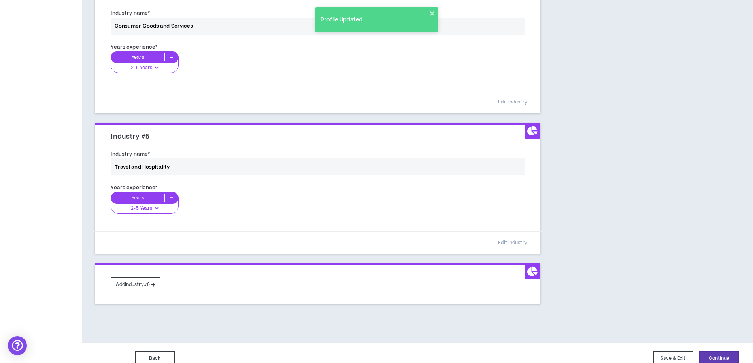
scroll to position [539, 0]
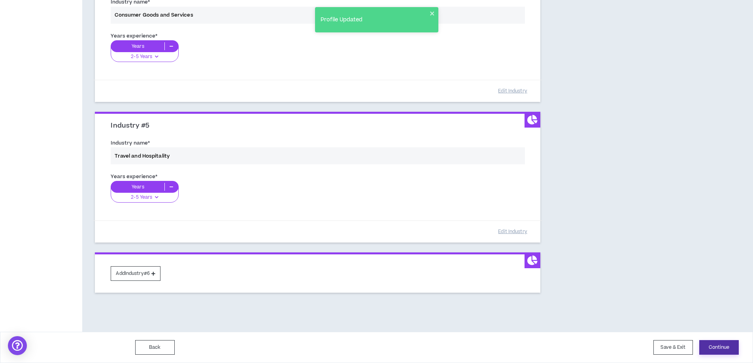
click at [728, 351] on button "Continue" at bounding box center [719, 347] width 40 height 15
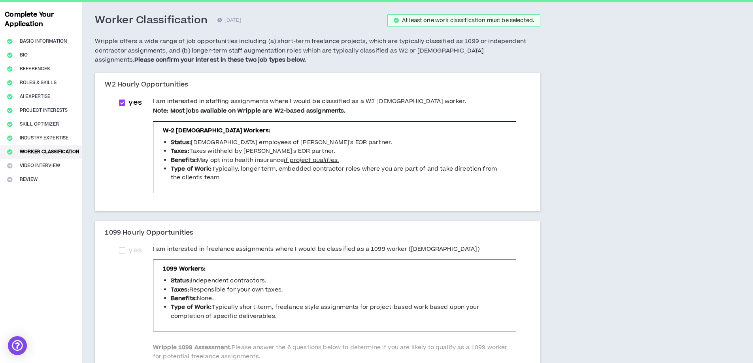
scroll to position [79, 0]
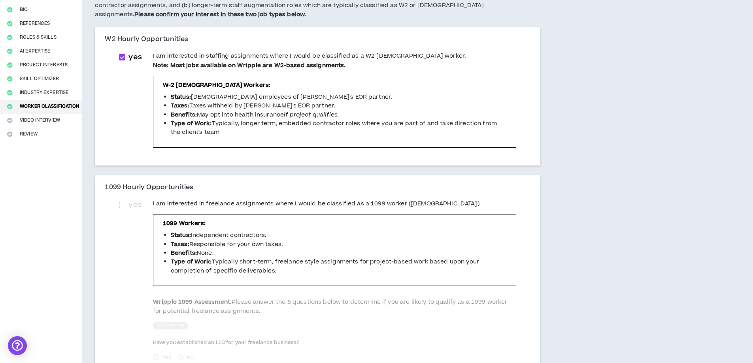
click at [124, 207] on span at bounding box center [122, 205] width 6 height 6
checkbox input "****"
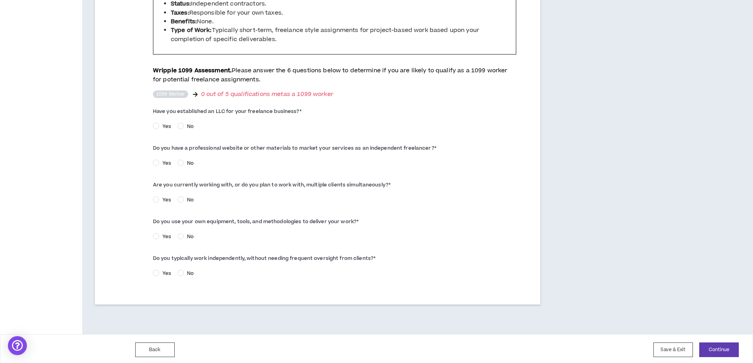
scroll to position [313, 0]
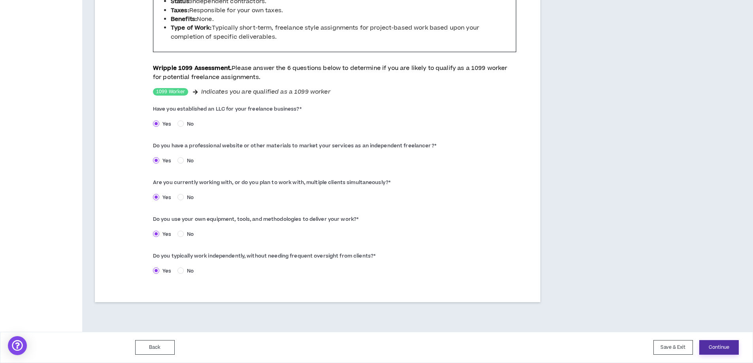
click at [713, 346] on button "Continue" at bounding box center [719, 347] width 40 height 15
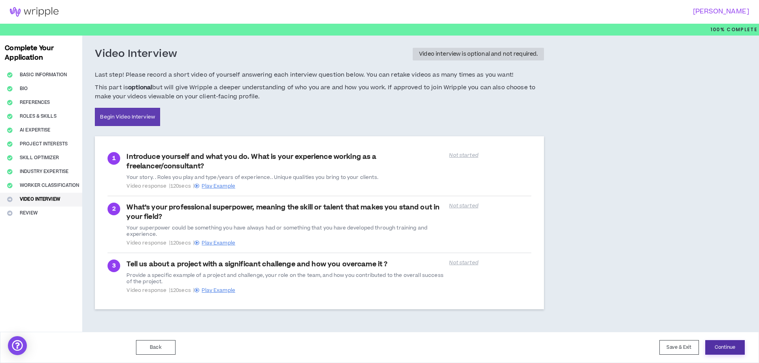
click at [727, 347] on button "Continue" at bounding box center [725, 347] width 40 height 15
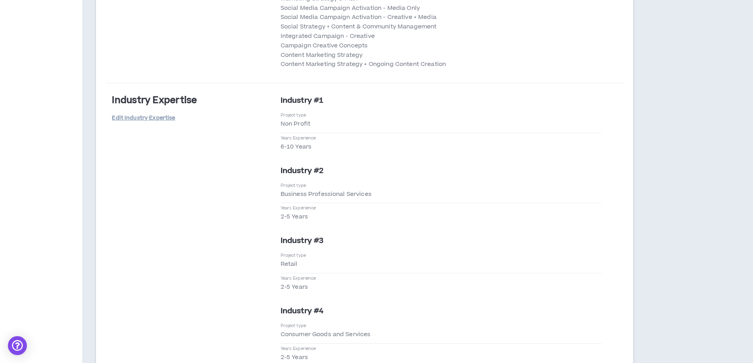
scroll to position [1999, 0]
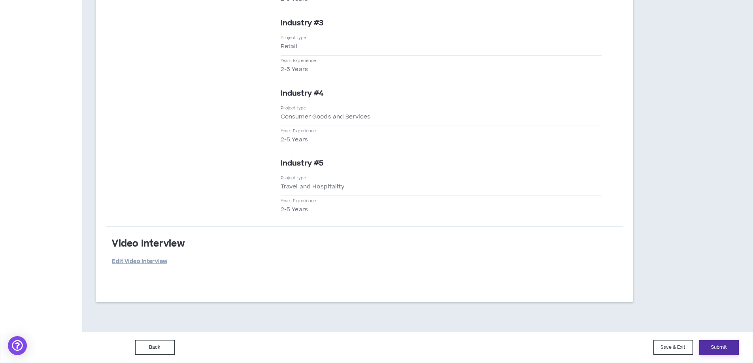
click at [727, 342] on button "Submit" at bounding box center [719, 347] width 40 height 15
